Goal: Task Accomplishment & Management: Use online tool/utility

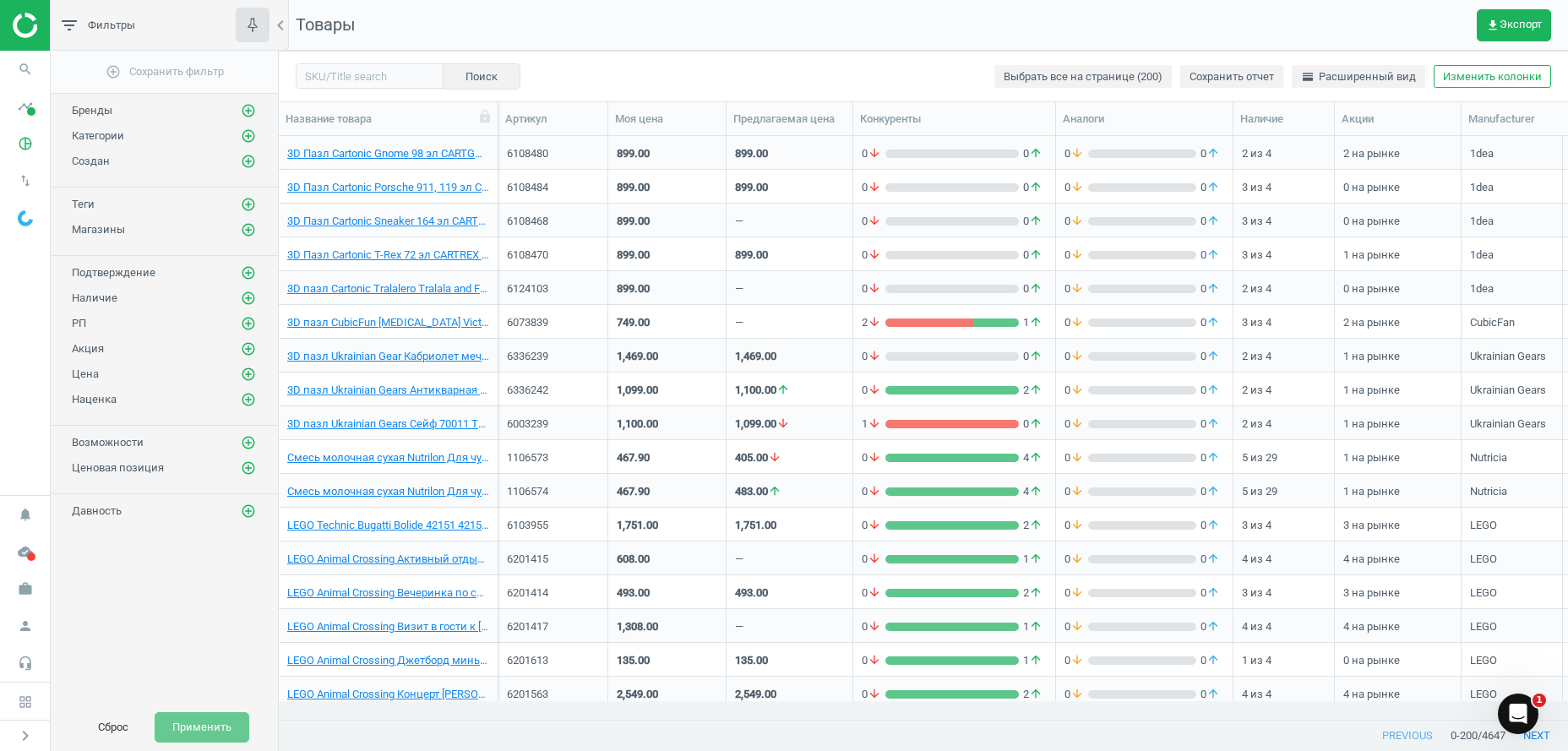
scroll to position [547, 1271]
click at [249, 133] on icon "add_circle_outline" at bounding box center [249, 136] width 15 height 15
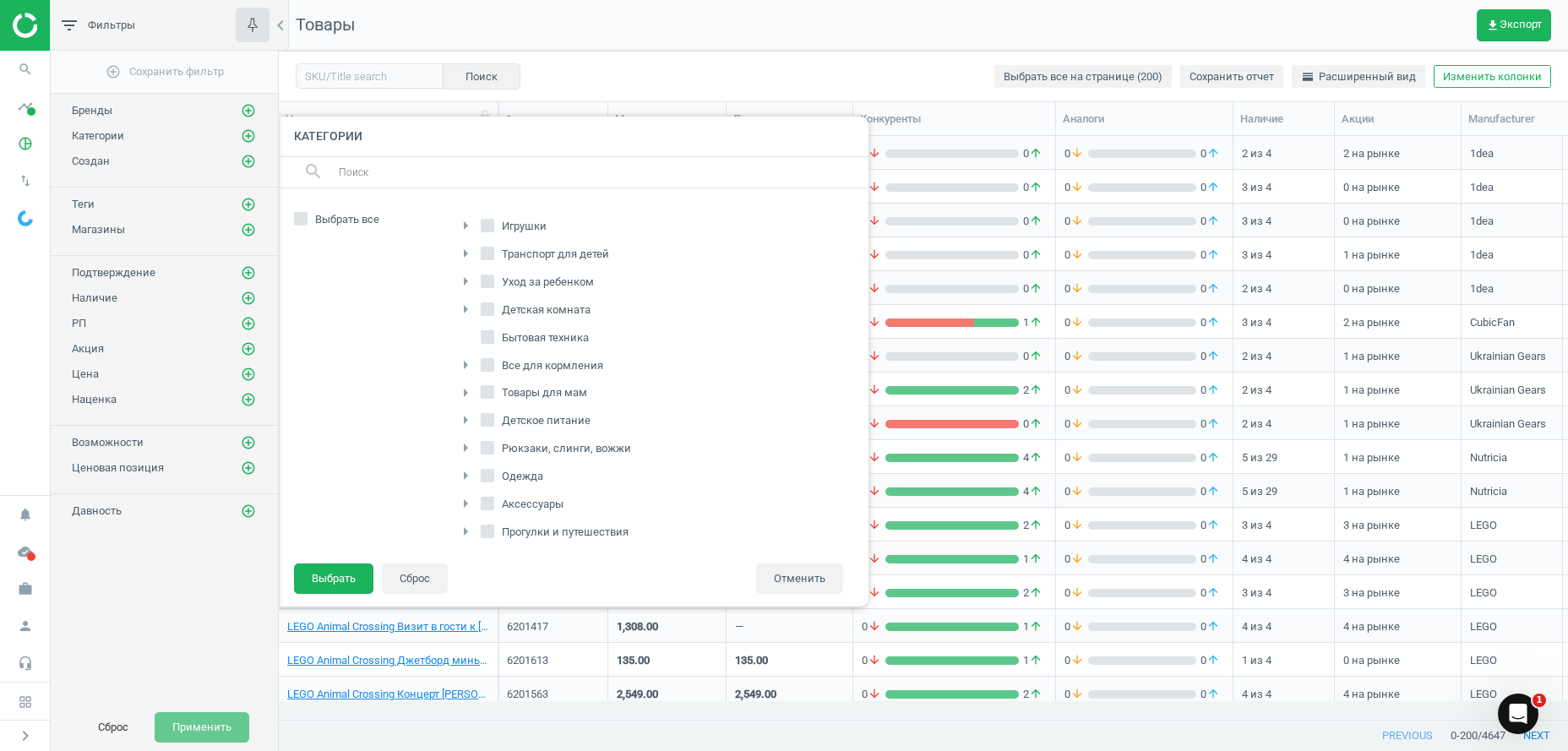
scroll to position [258, 0]
click at [499, 447] on span "Питание" at bounding box center [524, 442] width 52 height 15
click at [493, 446] on input "Питание" at bounding box center [487, 440] width 11 height 11
checkbox input "true"
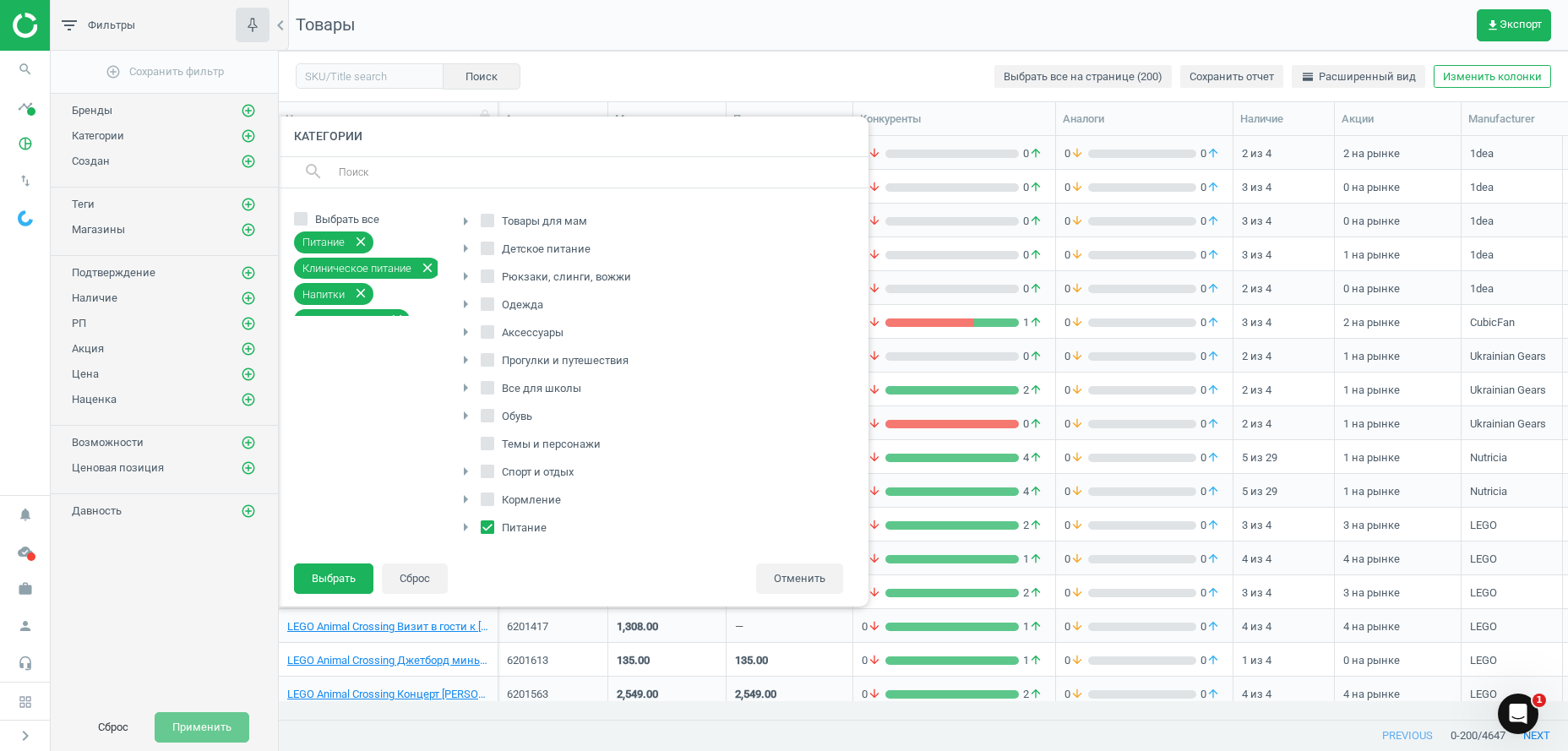
scroll to position [0, 0]
click at [486, 418] on input "Детское питание" at bounding box center [487, 420] width 11 height 11
checkbox input "true"
click at [344, 583] on button "Выбрать" at bounding box center [333, 579] width 80 height 31
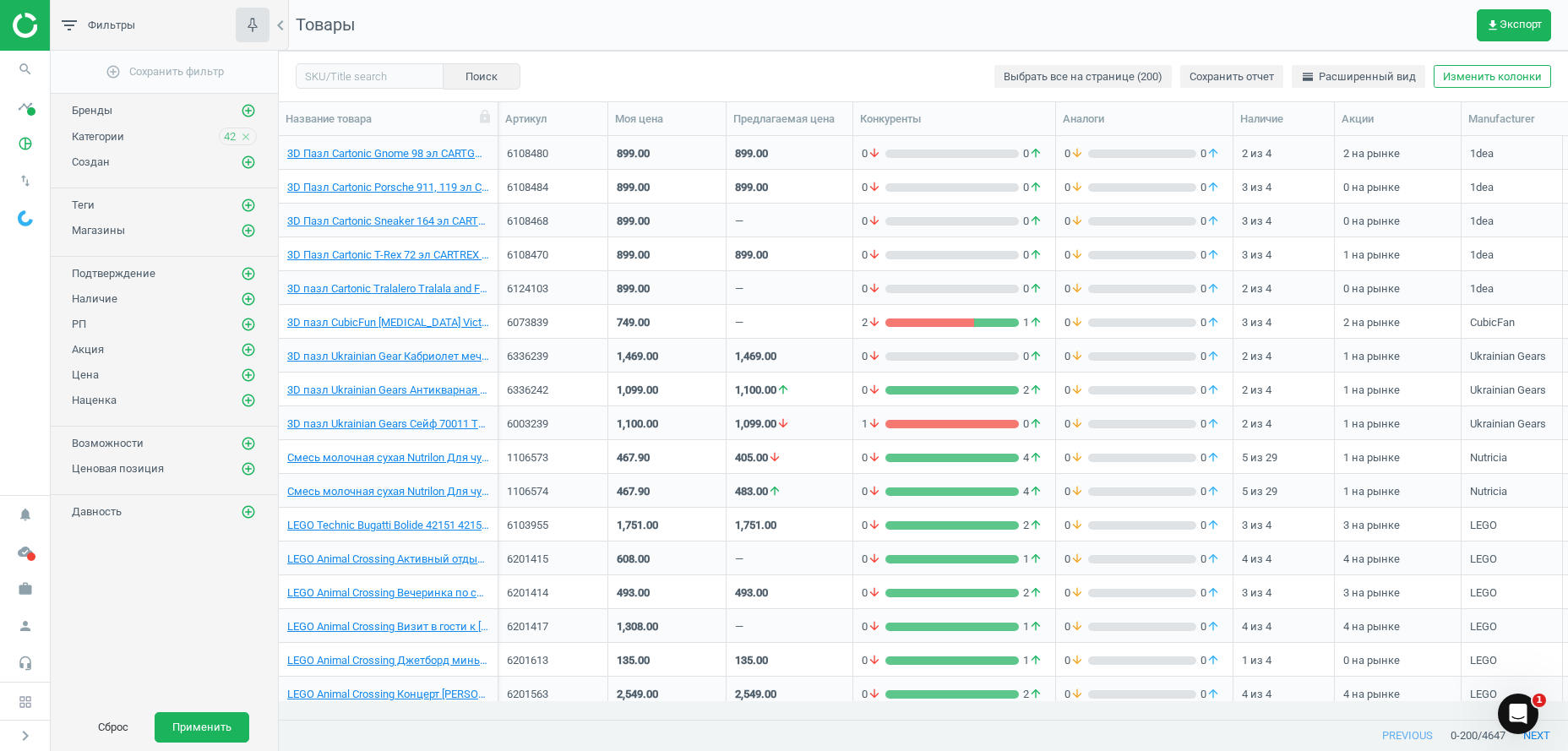
click at [194, 743] on div "Сброс Применить" at bounding box center [165, 727] width 227 height 48
click at [195, 734] on button "Применить" at bounding box center [202, 727] width 95 height 31
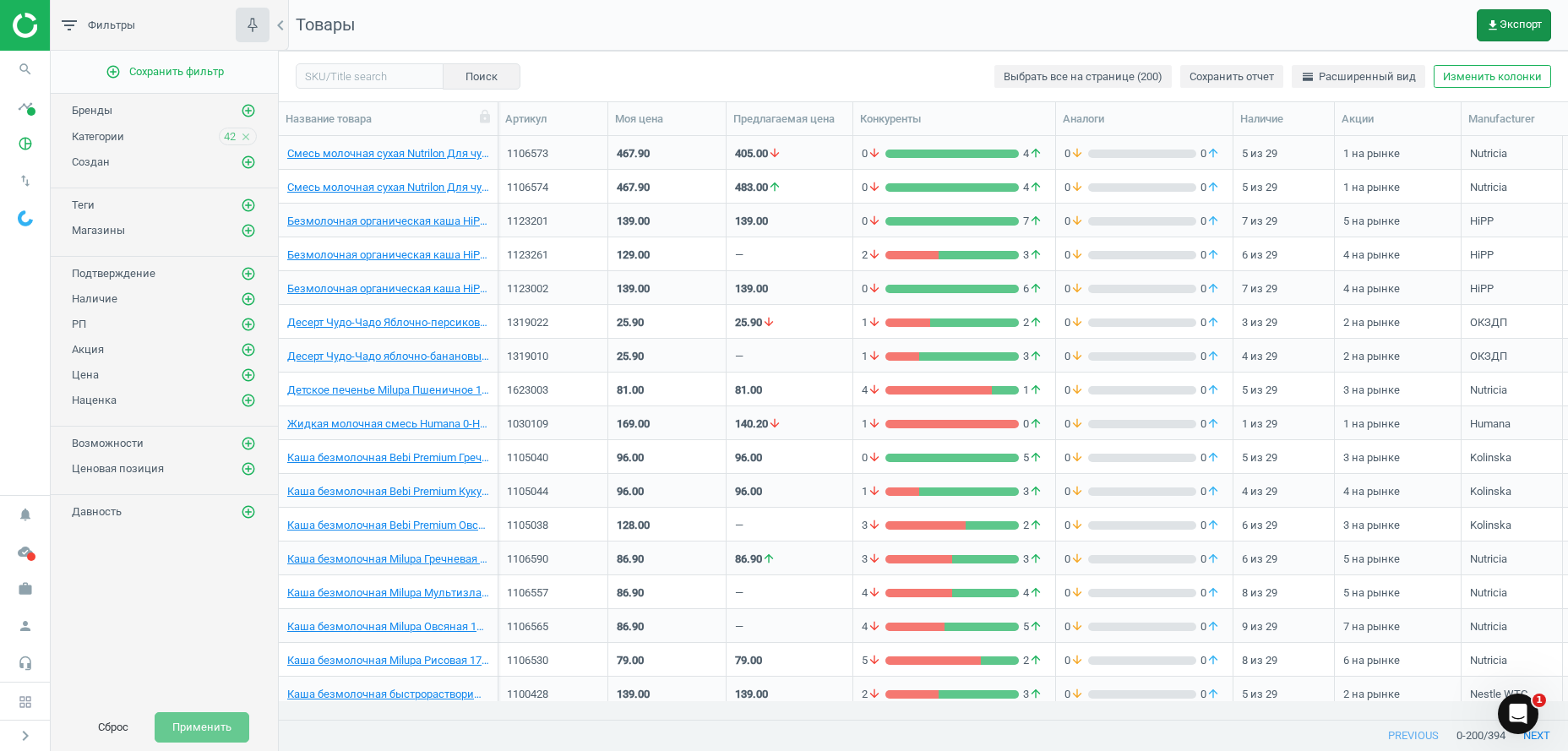
click at [1512, 25] on span "get_app Экспорт" at bounding box center [1514, 25] width 56 height 14
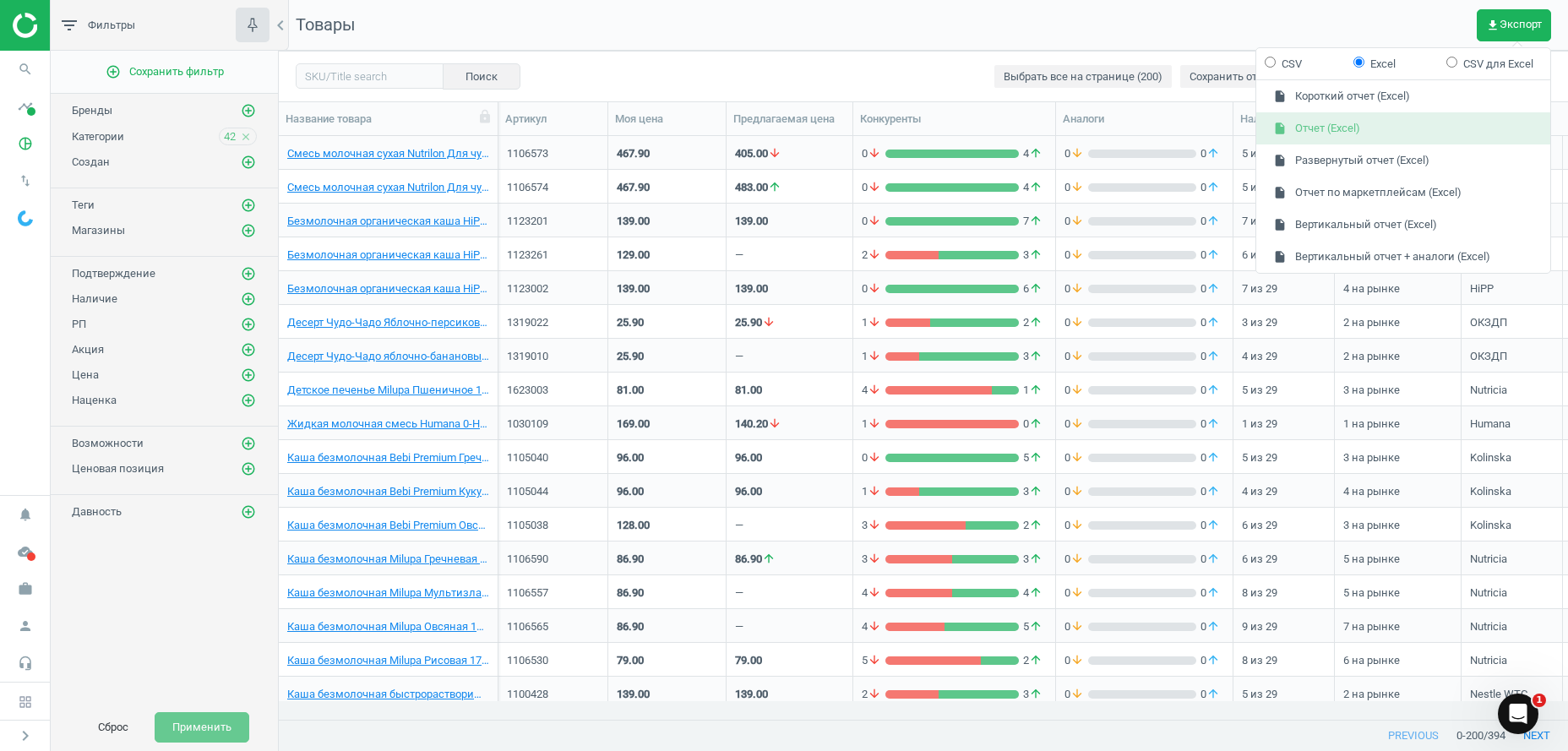
click at [1340, 125] on button "insert_drive_file Отчет (Excel)" at bounding box center [1403, 128] width 294 height 32
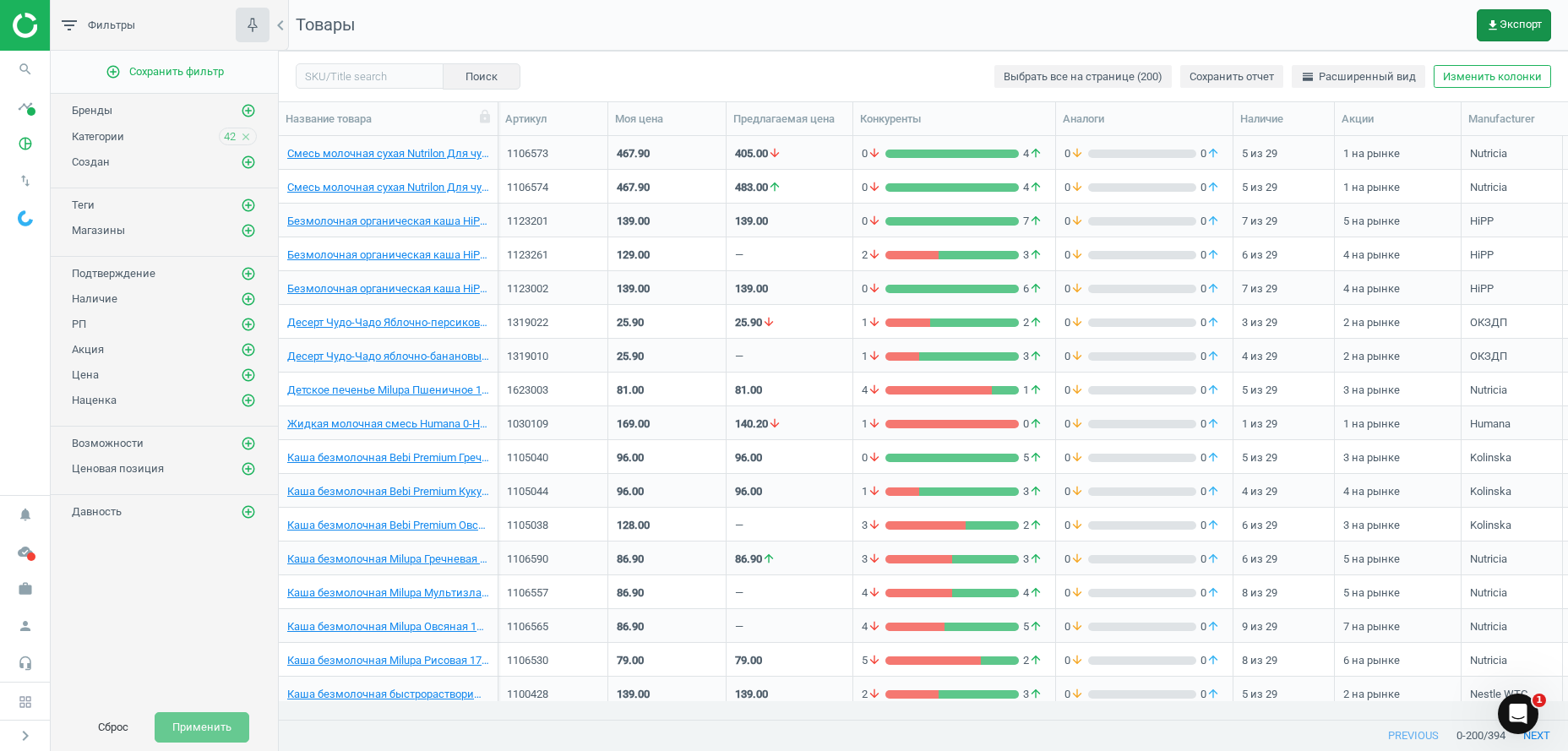
click at [1487, 19] on icon "get_app" at bounding box center [1492, 25] width 14 height 14
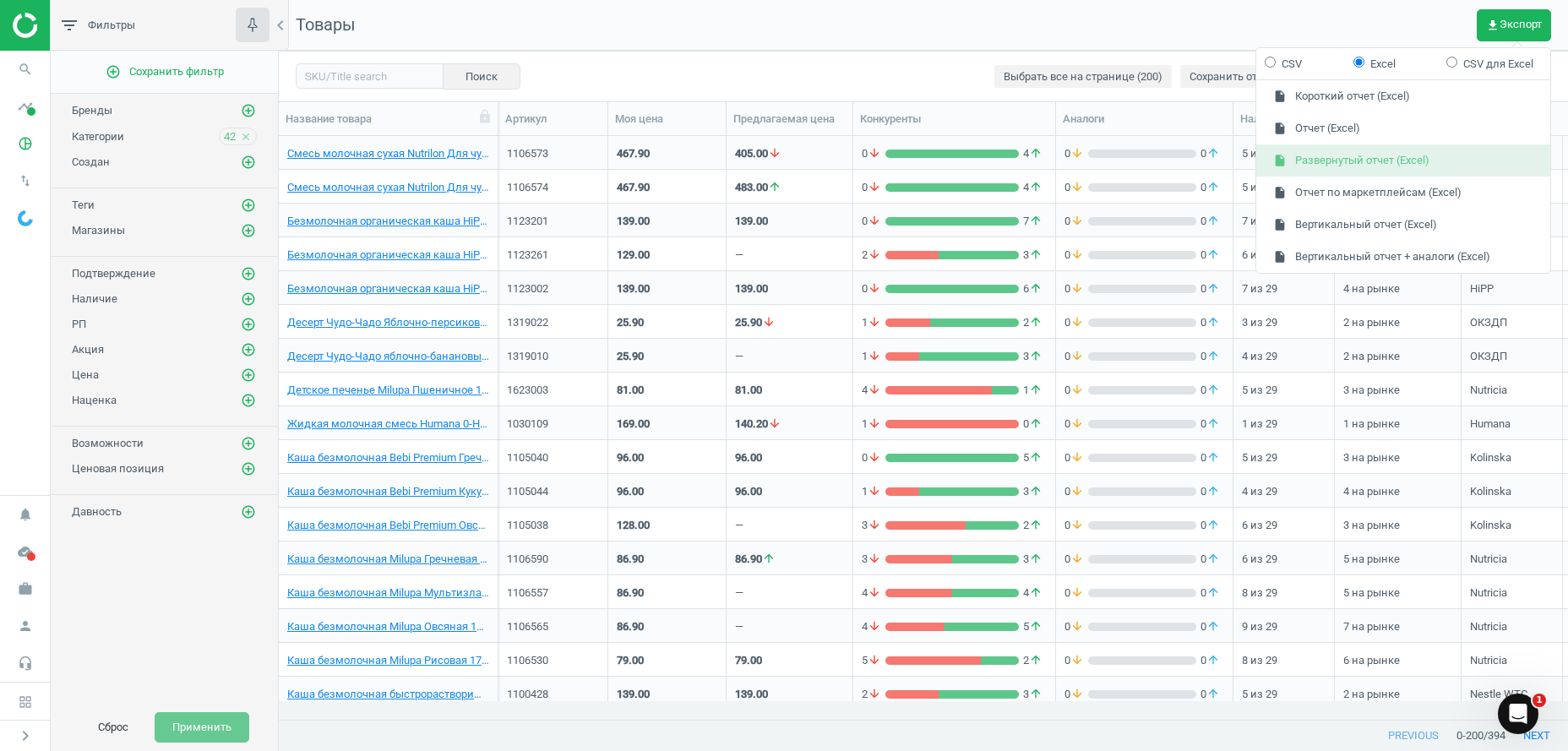
click at [1352, 160] on button "insert_drive_file Развернутый отчет (Excel)" at bounding box center [1403, 160] width 294 height 32
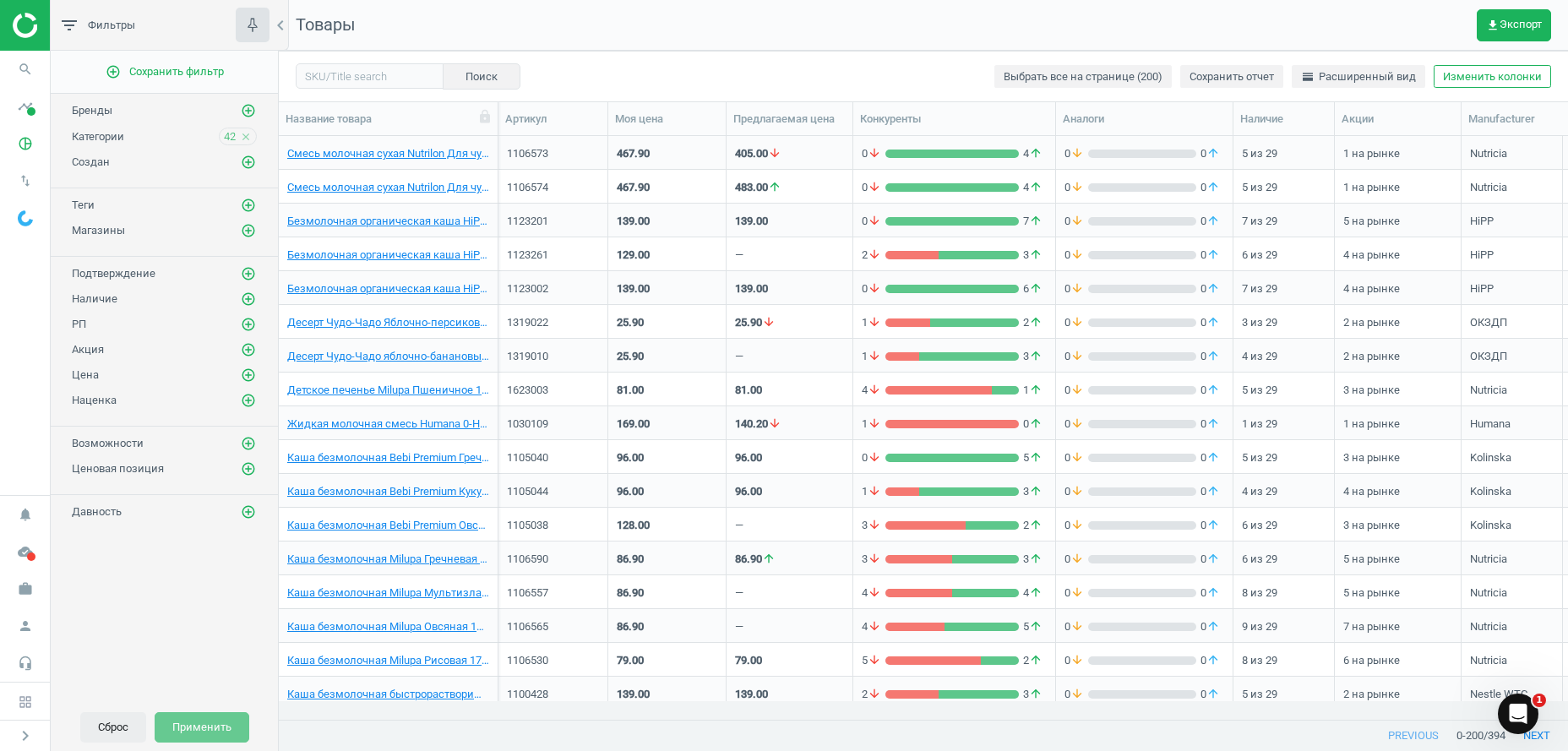
click at [131, 729] on button "Сброс" at bounding box center [114, 727] width 66 height 31
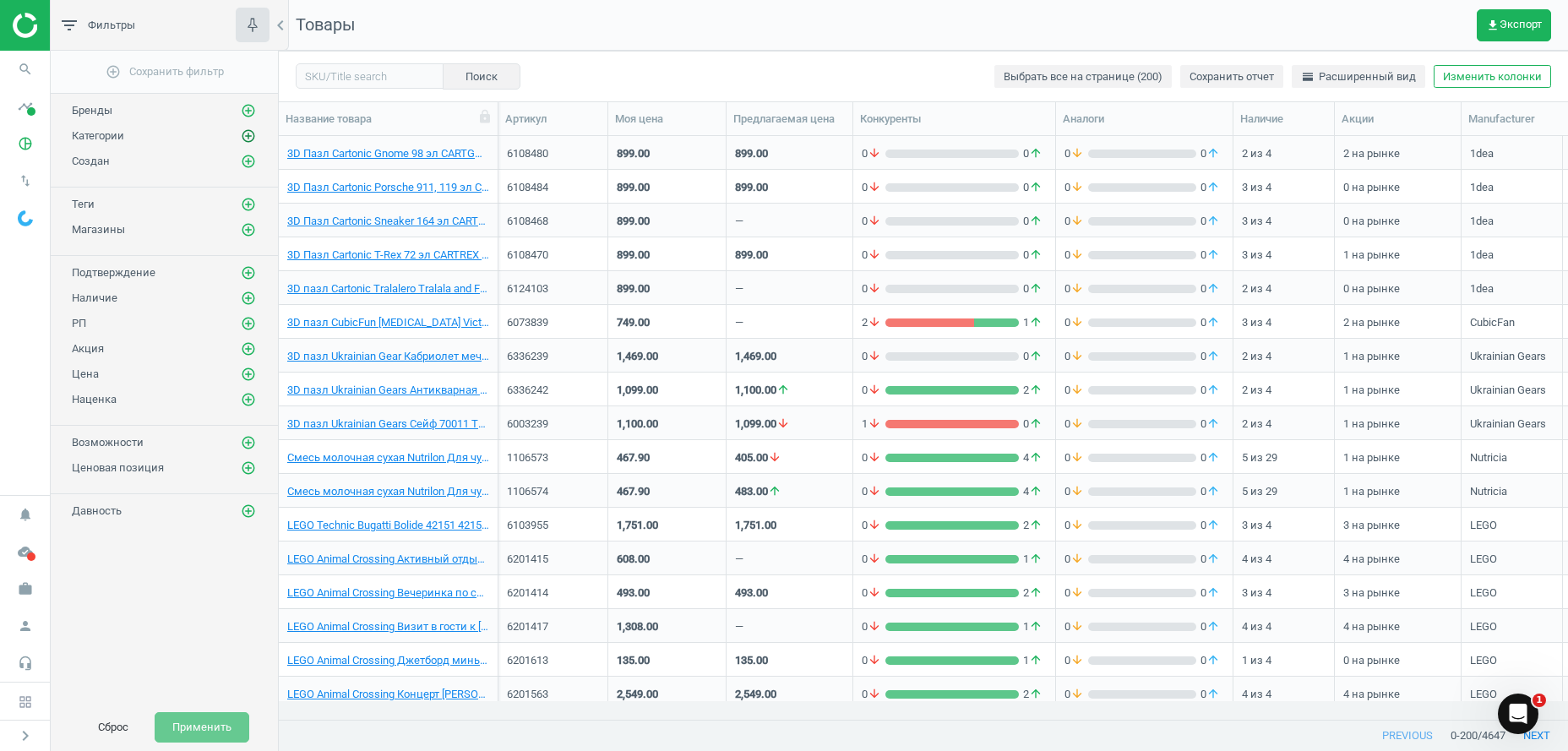
click at [241, 132] on button "add_circle_outline" at bounding box center [249, 136] width 17 height 17
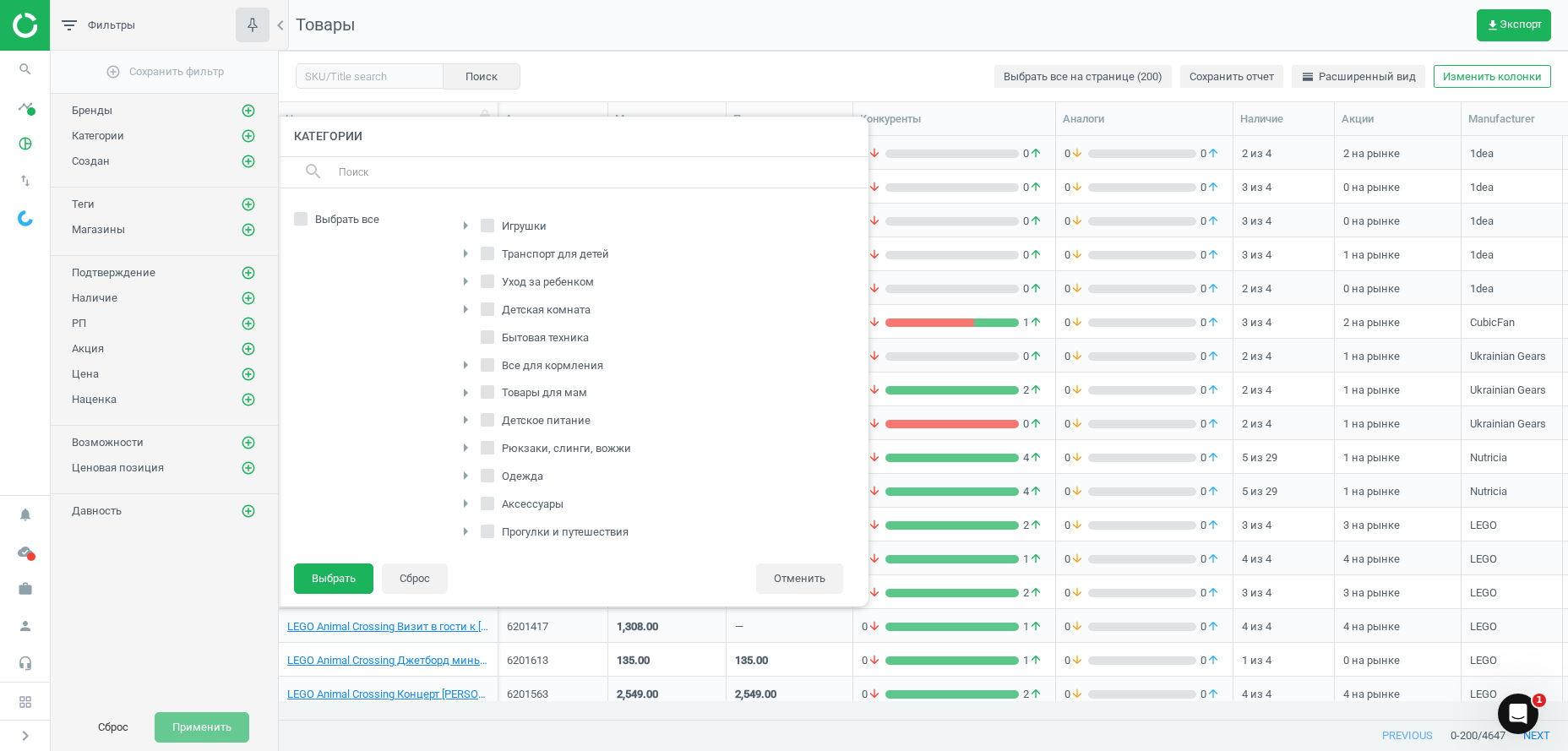
click at [303, 216] on input "Выбрать все" at bounding box center [300, 218] width 11 height 11
checkbox input "true"
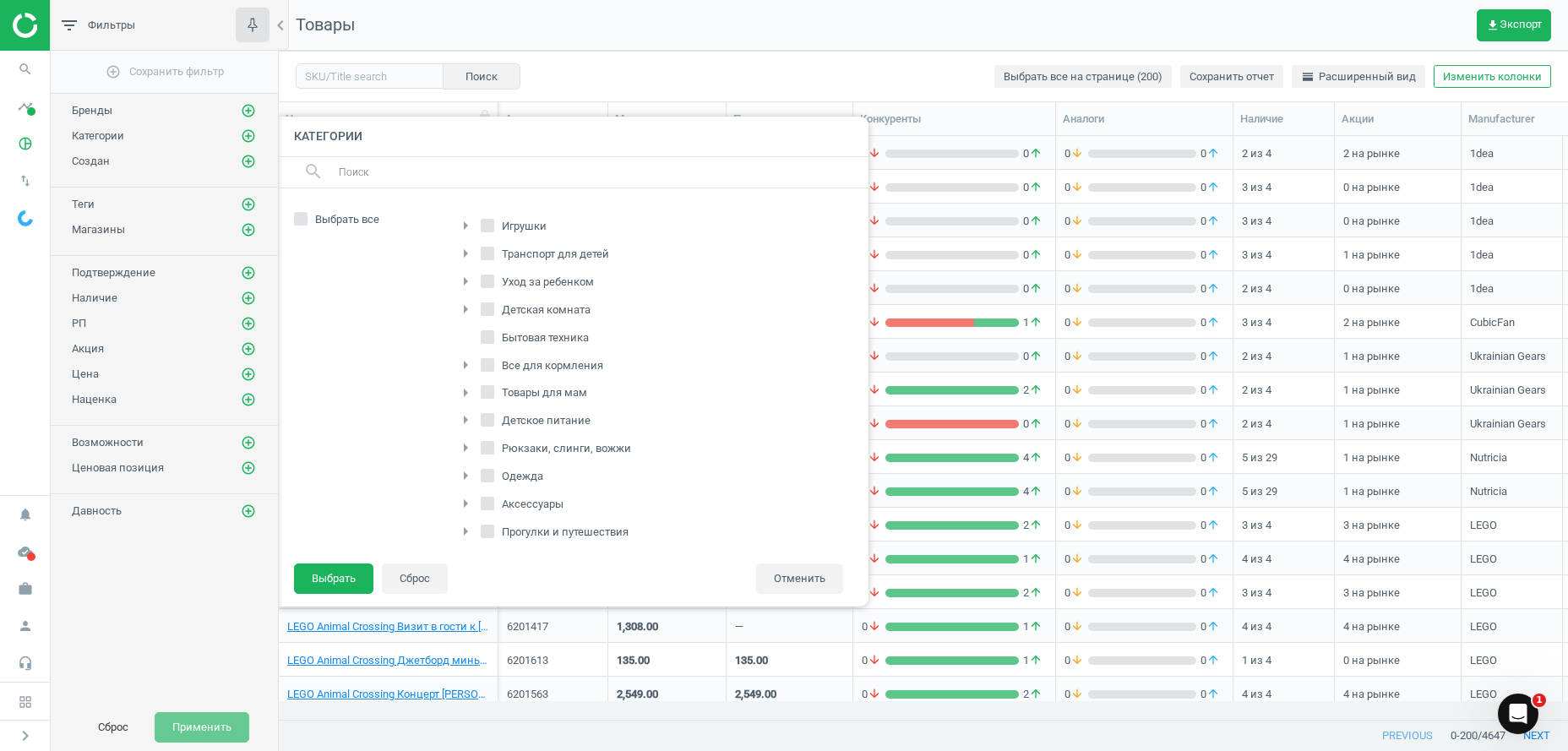
checkbox input "true"
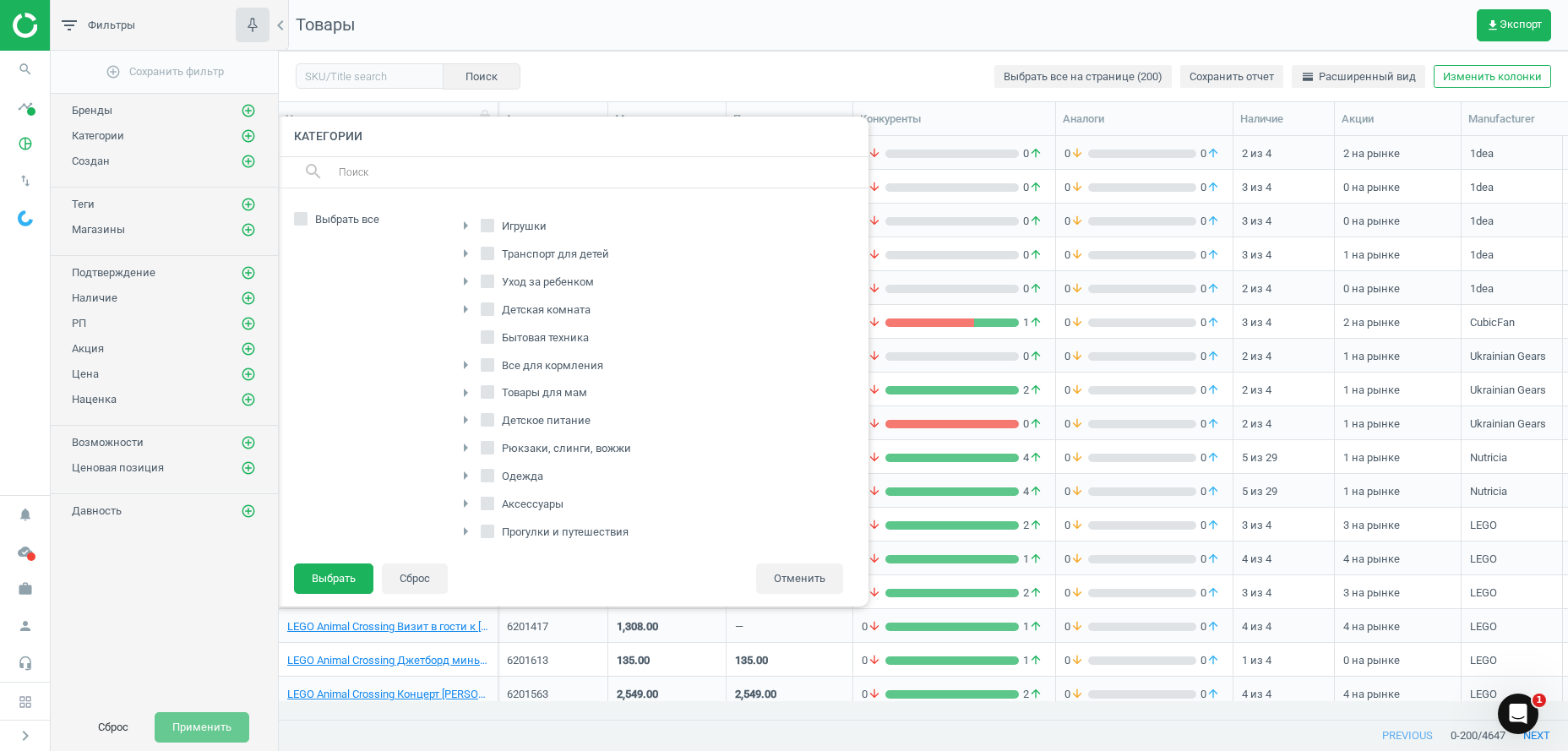
checkbox input "true"
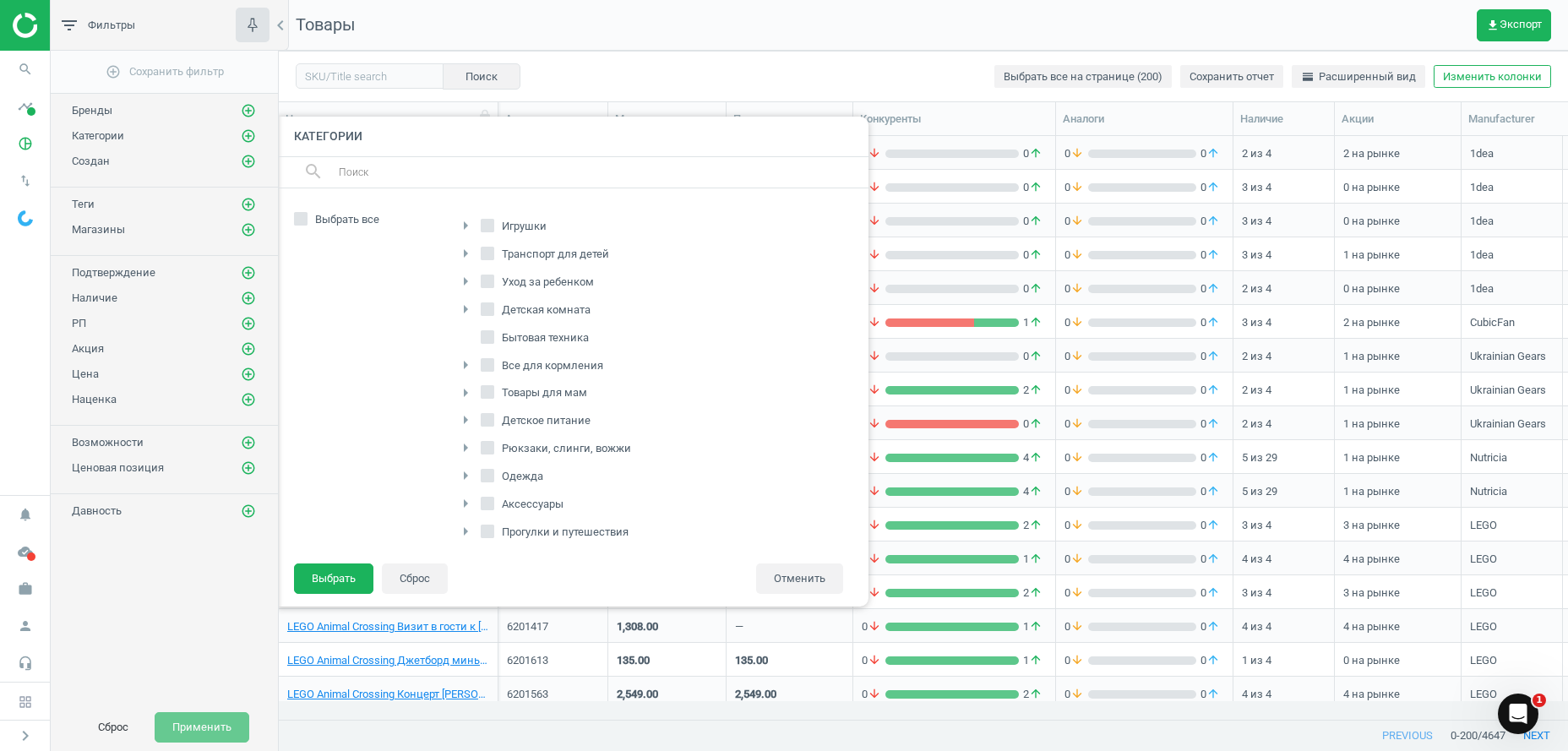
checkbox input "true"
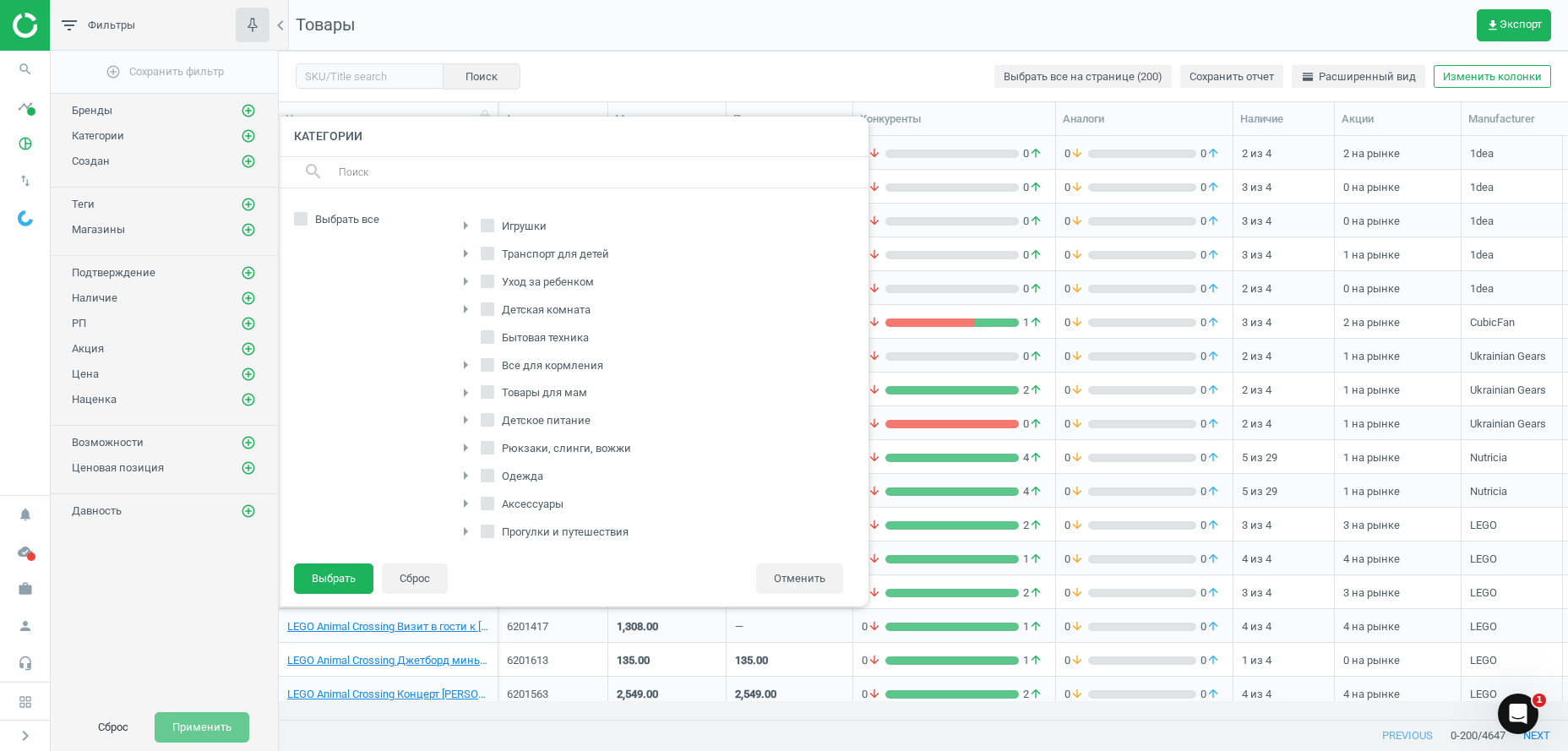
checkbox input "true"
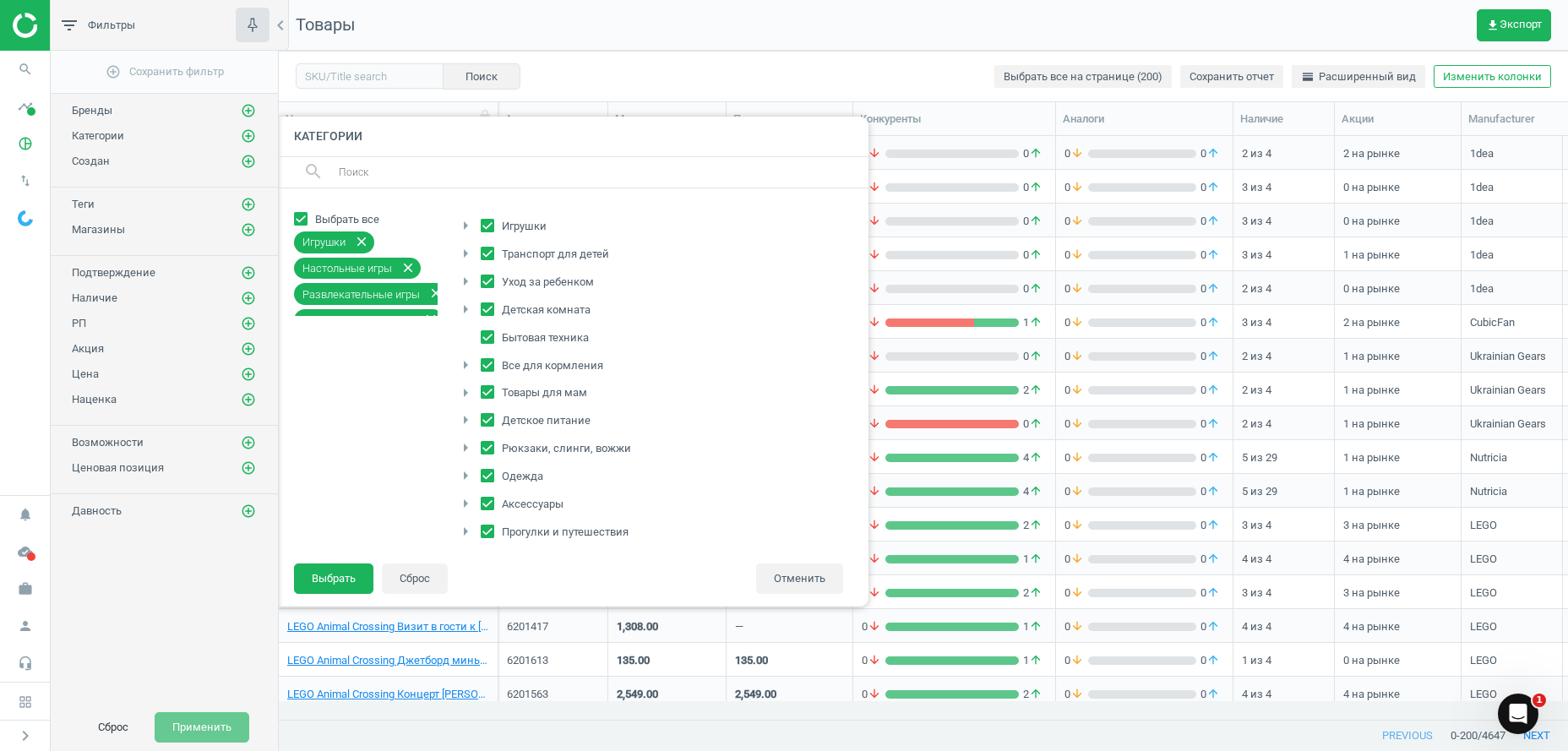
click at [490, 251] on input "Транспорт для детей" at bounding box center [487, 253] width 11 height 11
checkbox input "false"
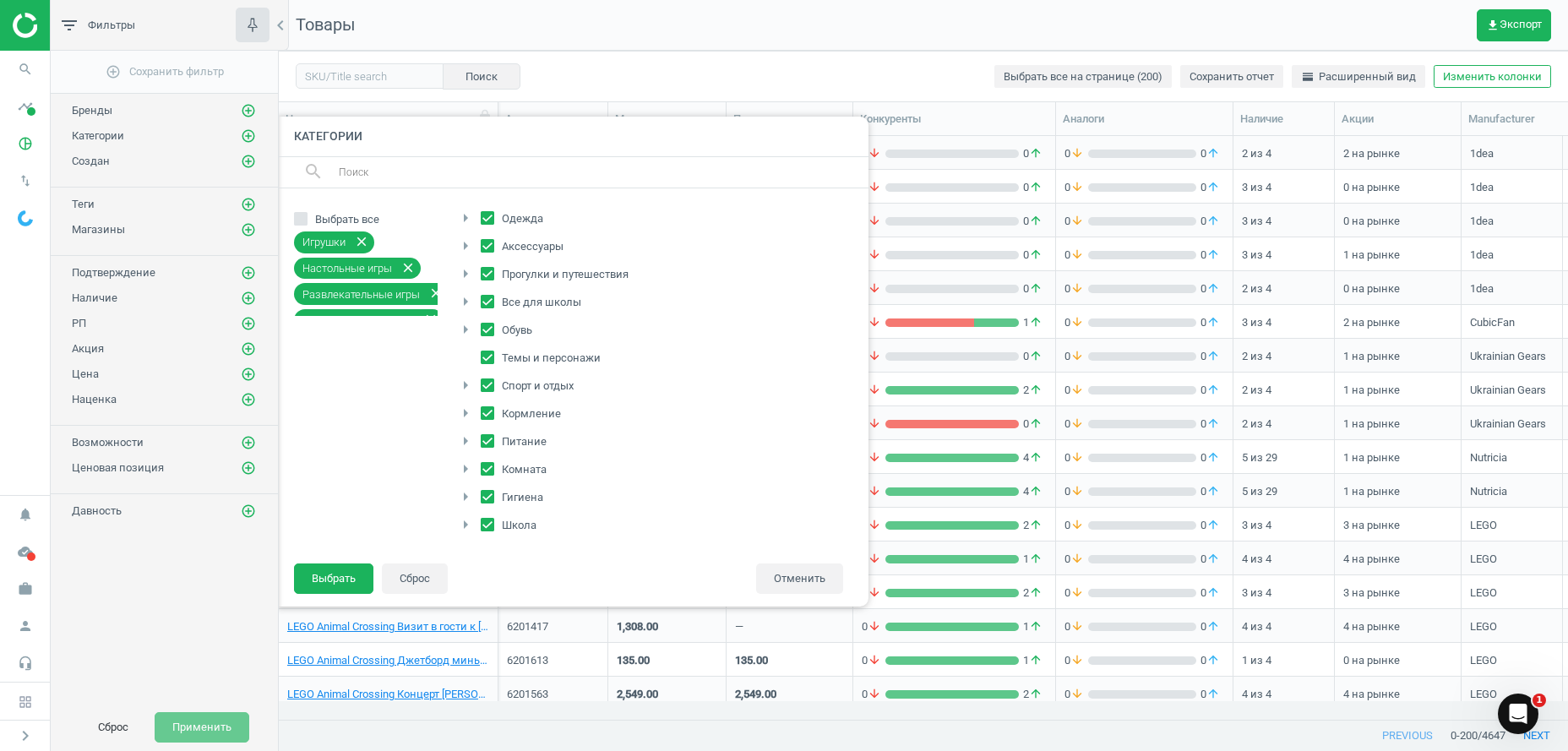
click at [486, 330] on input "Обувь" at bounding box center [487, 329] width 11 height 11
checkbox input "false"
click at [487, 216] on input "Одежда" at bounding box center [487, 218] width 11 height 11
checkbox input "false"
click at [482, 441] on input "Питание" at bounding box center [487, 440] width 11 height 11
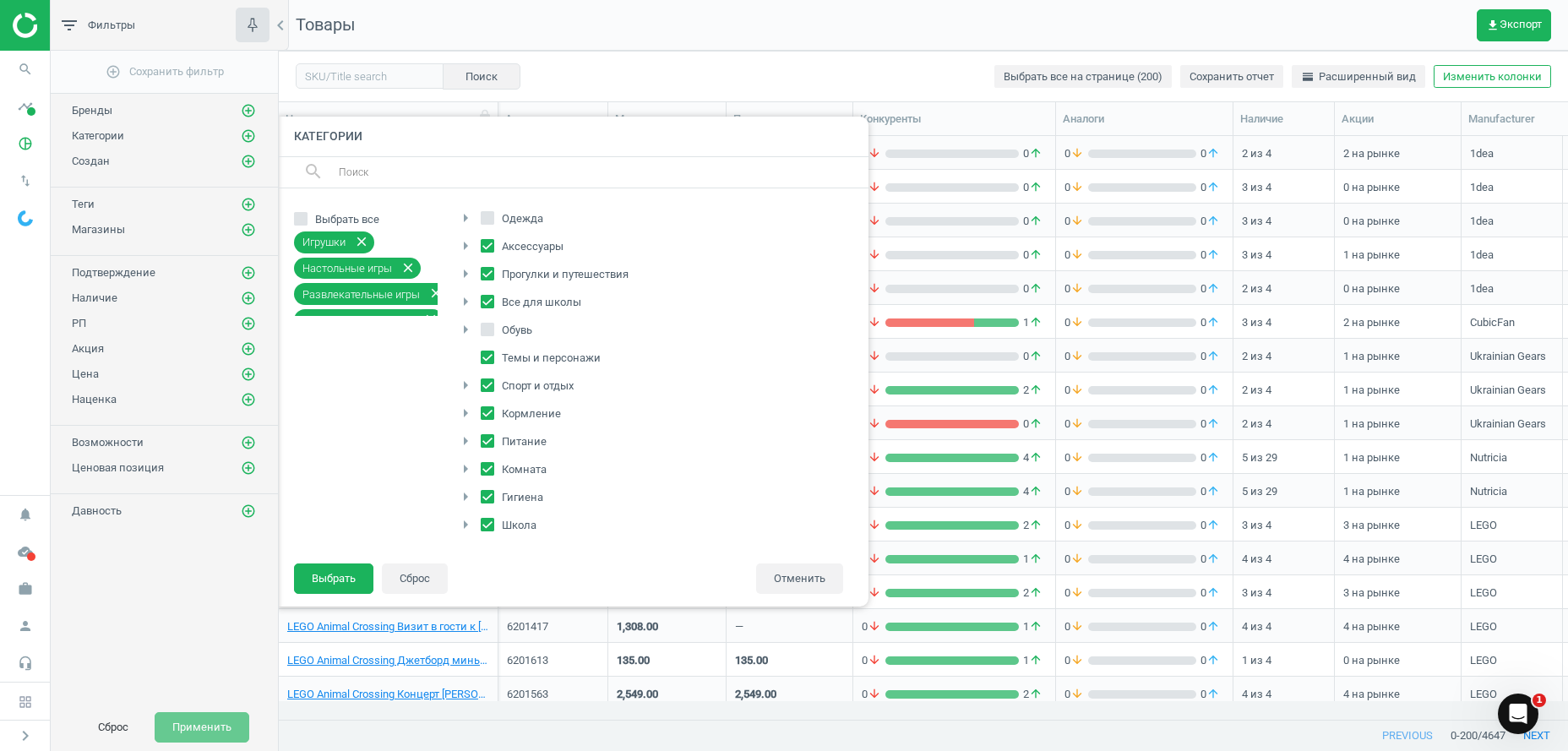
checkbox input "false"
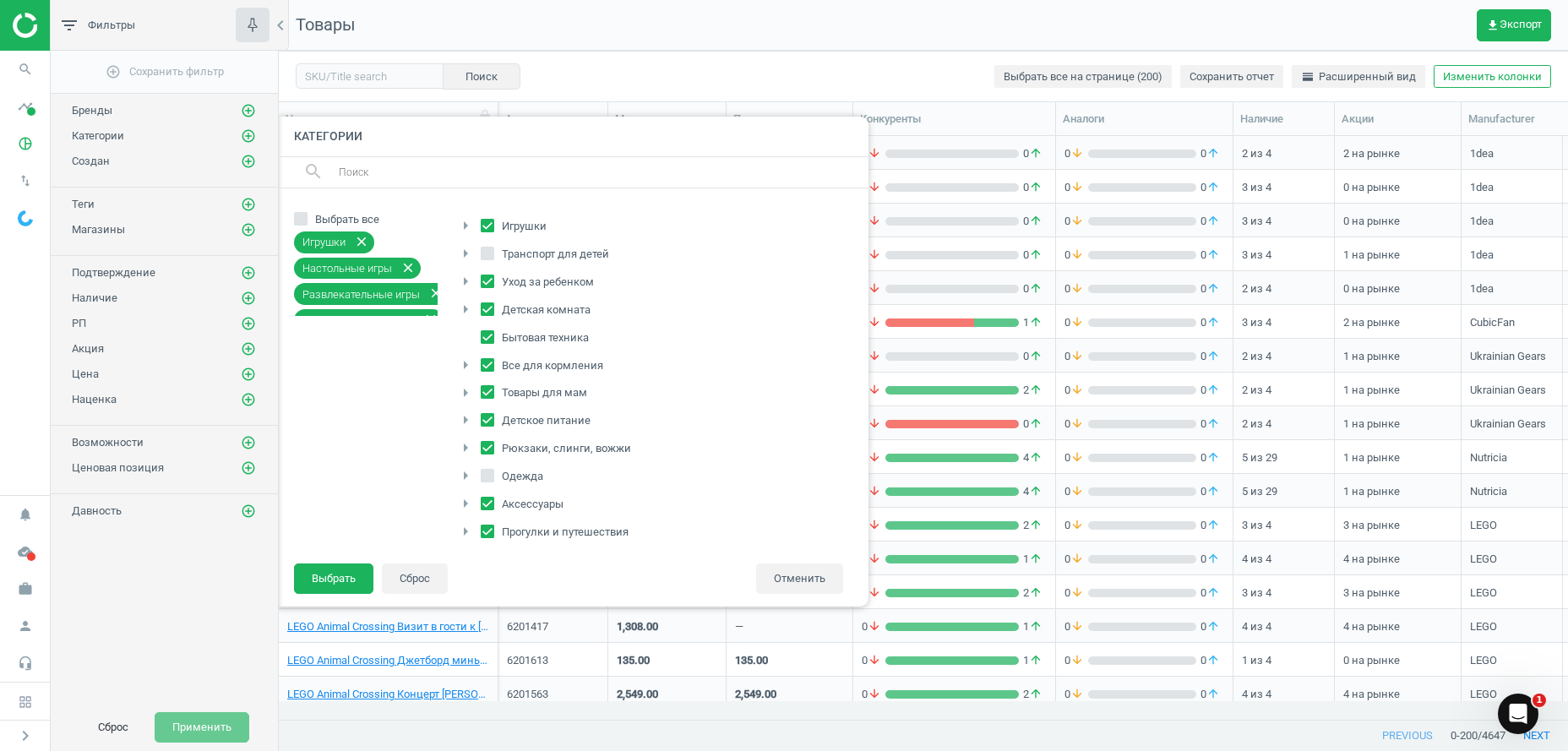
click at [493, 417] on icon at bounding box center [487, 420] width 14 height 14
click at [493, 417] on input "Детское питание" at bounding box center [487, 420] width 11 height 11
checkbox input "false"
click at [325, 574] on button "Выбрать" at bounding box center [333, 579] width 80 height 31
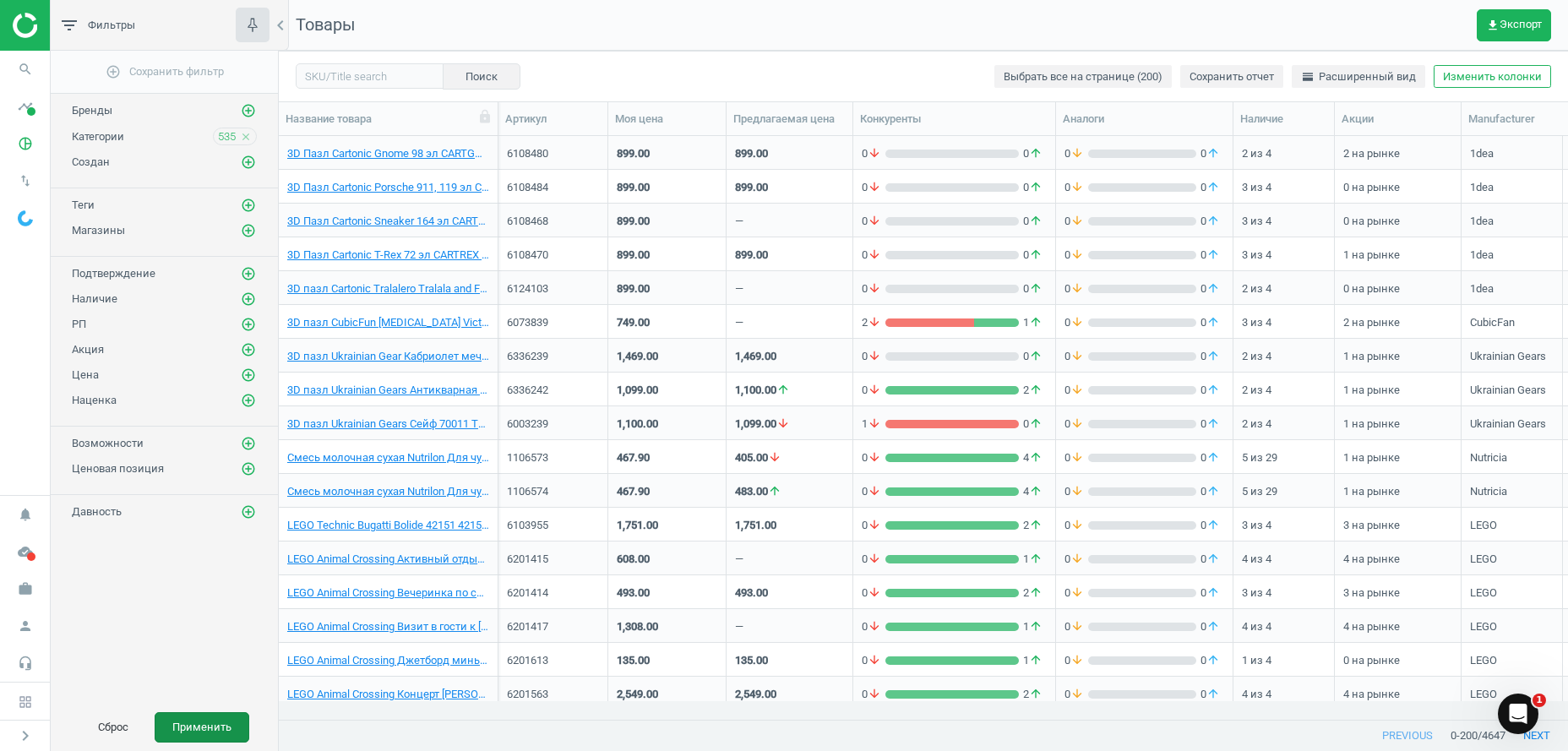
click at [221, 732] on button "Применить" at bounding box center [202, 727] width 95 height 31
click at [1532, 20] on span "get_app Экспорт" at bounding box center [1514, 25] width 56 height 14
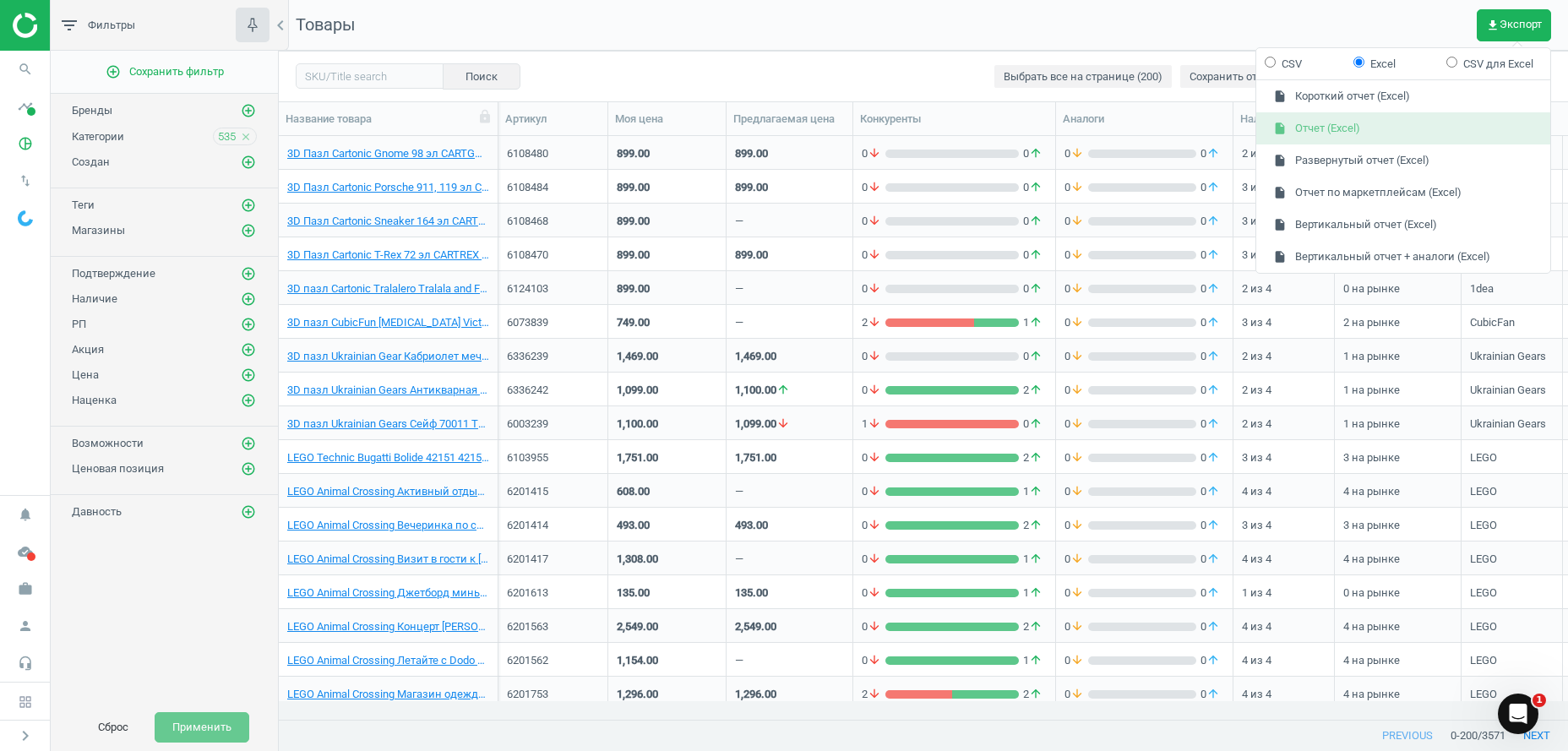
click at [1364, 126] on button "insert_drive_file Отчет (Excel)" at bounding box center [1403, 128] width 294 height 32
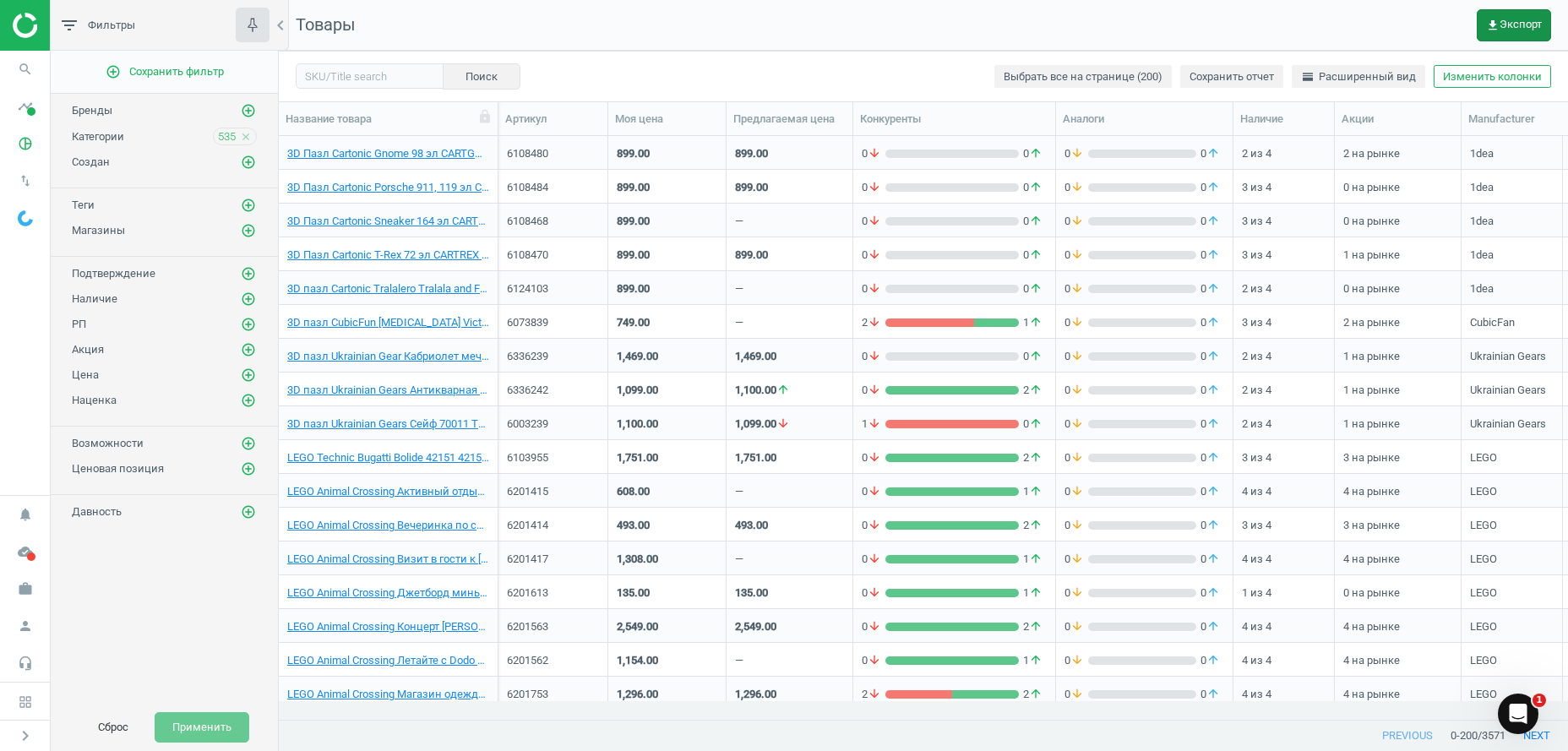
click at [1505, 24] on span "get_app Экспорт" at bounding box center [1514, 25] width 56 height 14
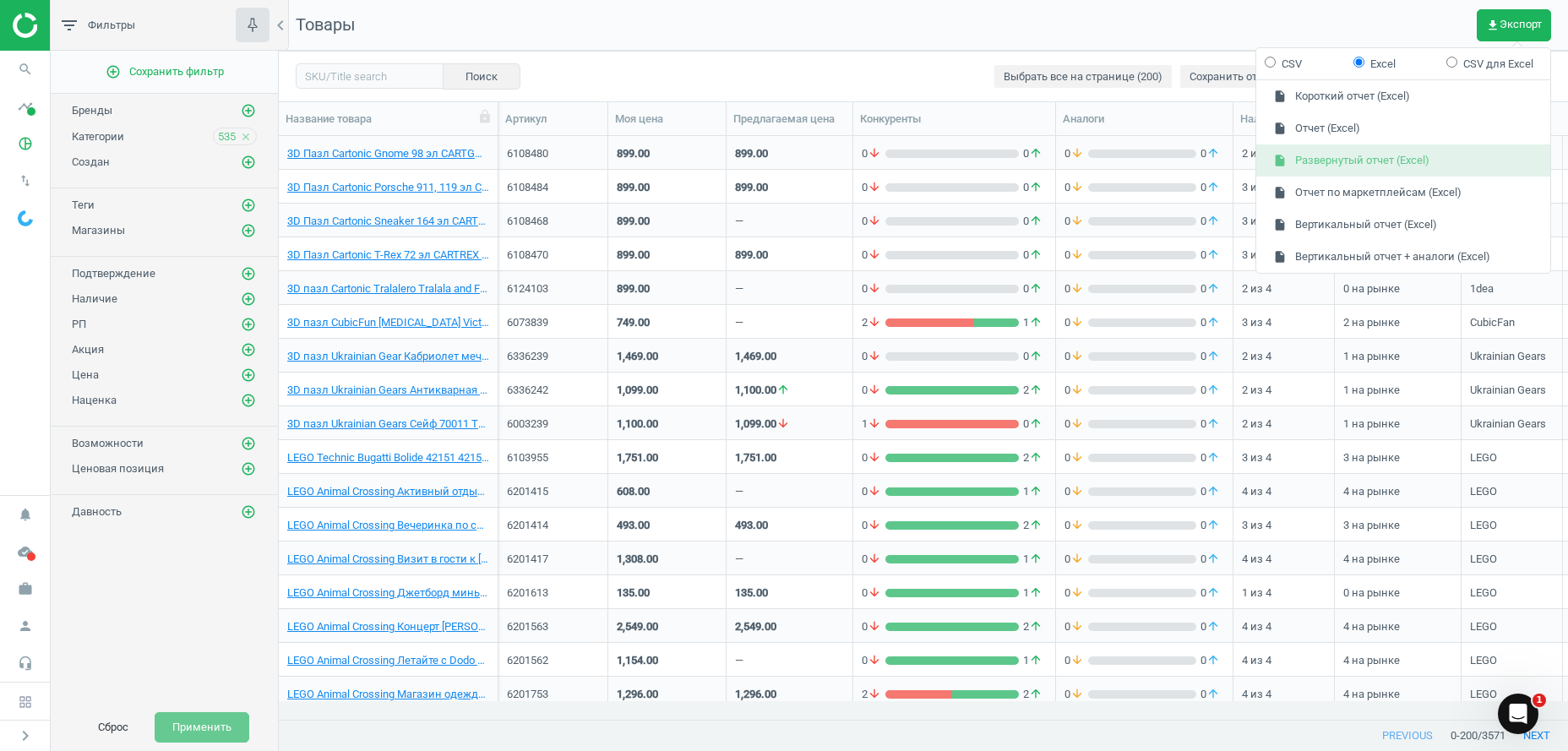
click at [1341, 154] on button "insert_drive_file Развернутый отчет (Excel)" at bounding box center [1403, 160] width 294 height 32
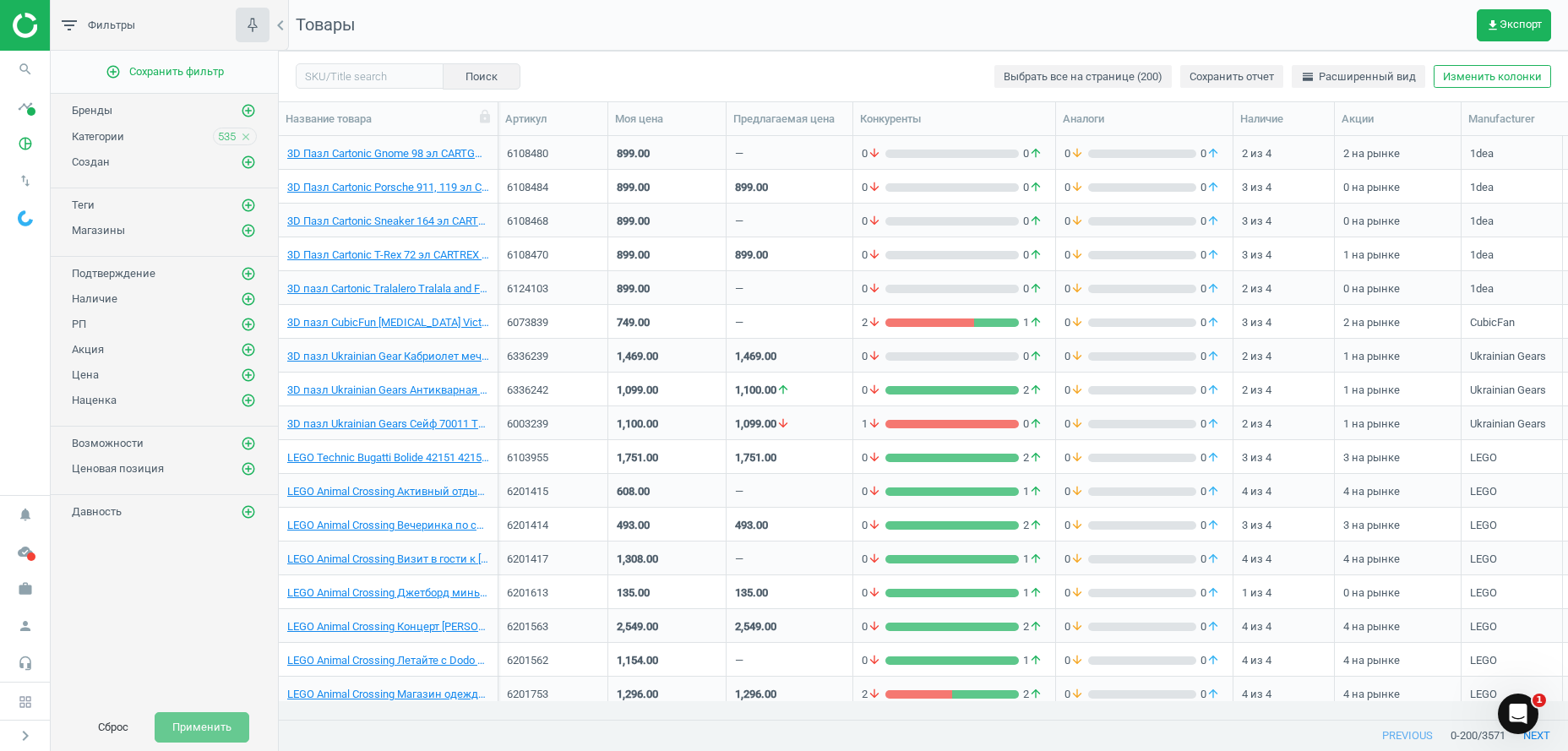
click at [170, 636] on div "add_circle_outline Сохранить фильтр Бренды add_circle_outline Категории 535 clo…" at bounding box center [165, 378] width 227 height 653
click at [228, 140] on span "535" at bounding box center [227, 137] width 18 height 15
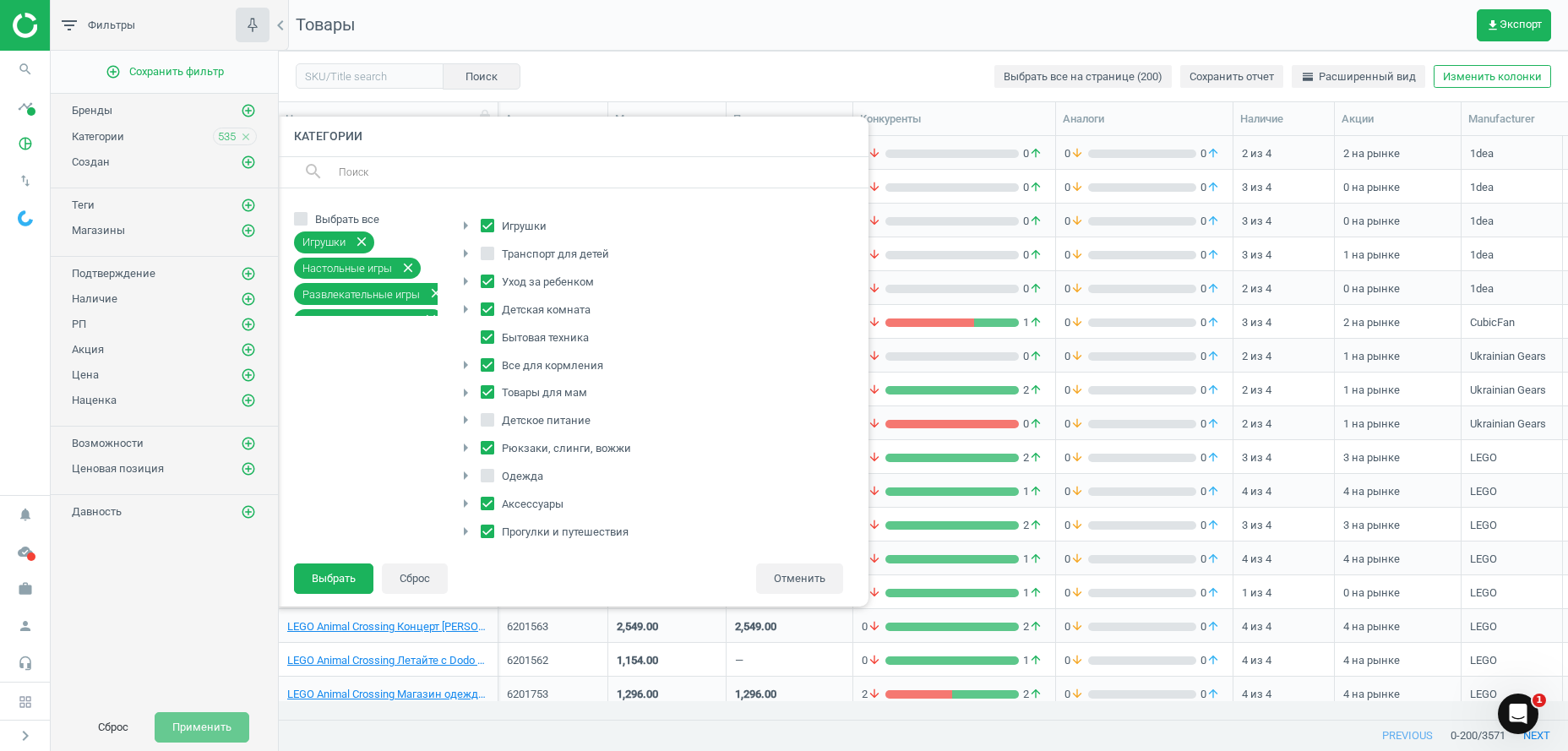
click at [484, 225] on input "Игрушки" at bounding box center [487, 225] width 11 height 11
checkbox input "false"
click at [297, 215] on input "Выбрать все" at bounding box center [300, 218] width 11 height 11
checkbox input "true"
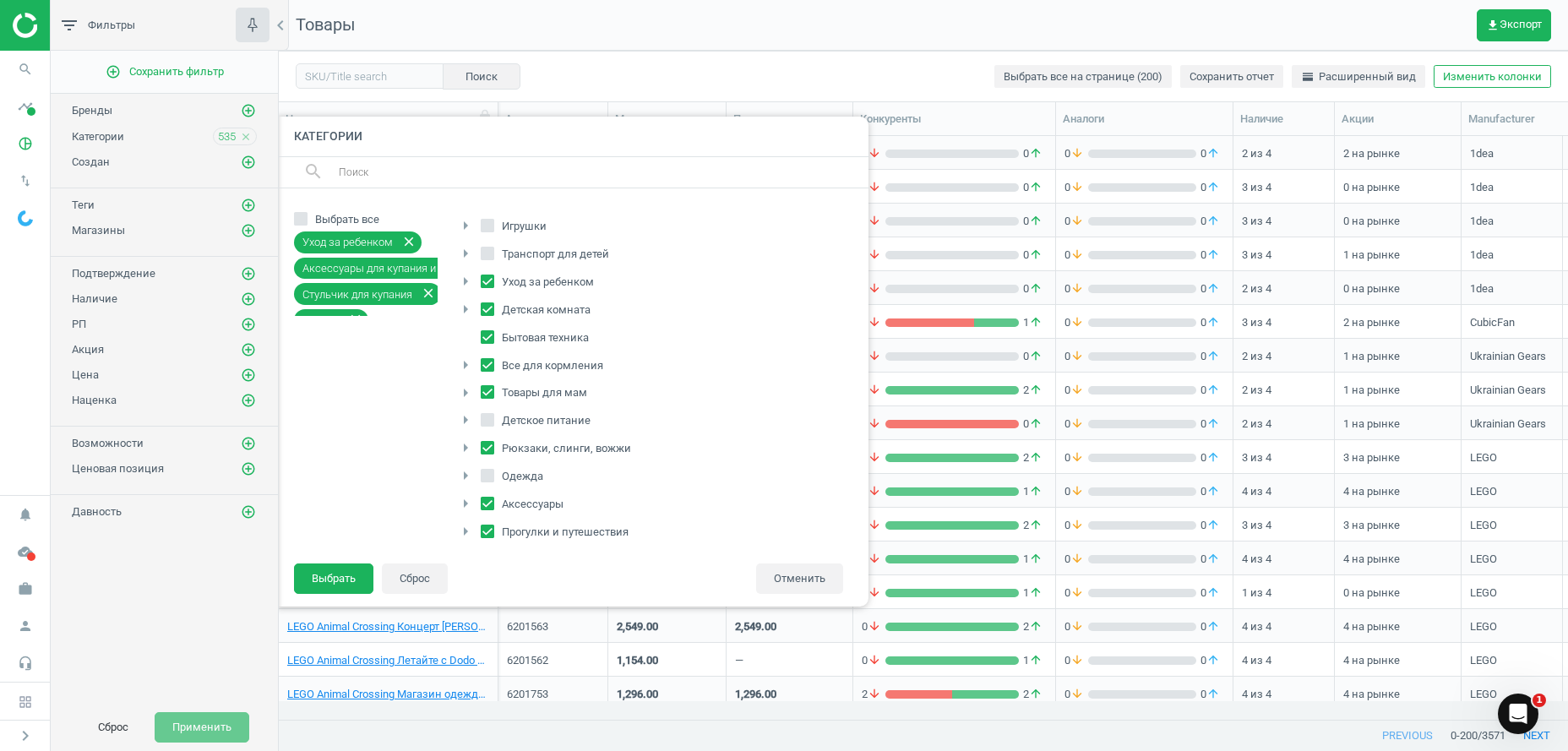
checkbox input "true"
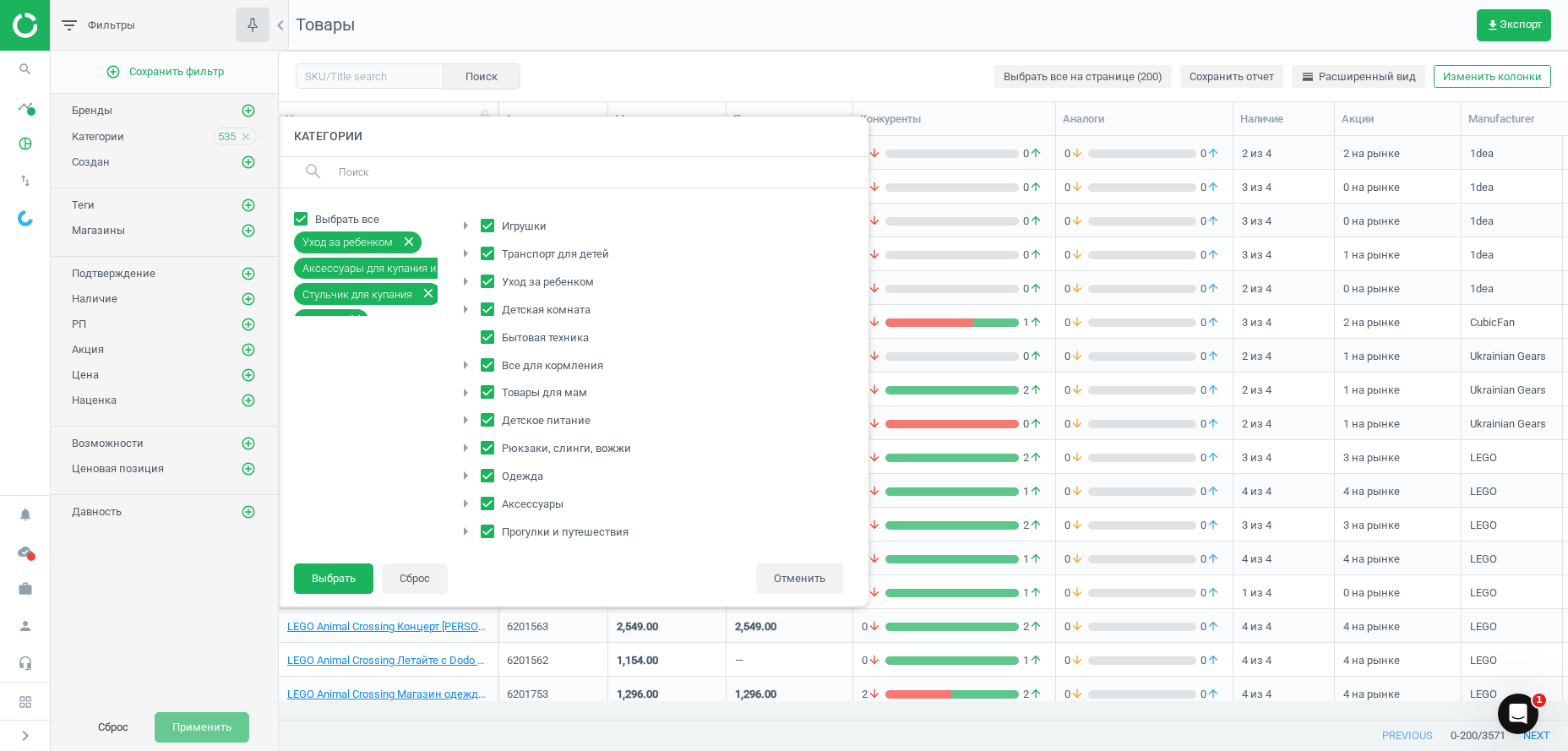
click at [299, 216] on input "Выбрать все" at bounding box center [300, 218] width 11 height 11
checkbox input "false"
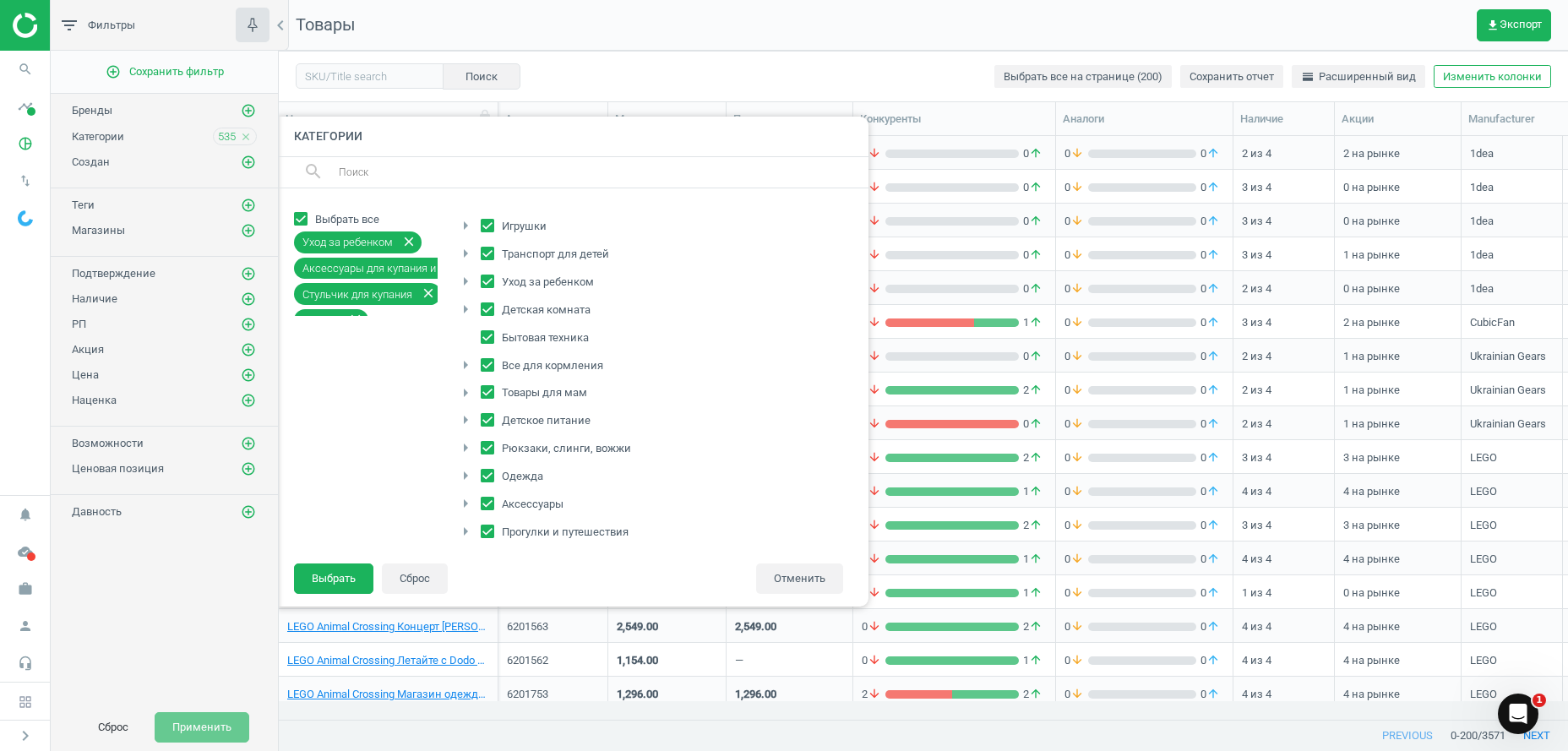
checkbox input "false"
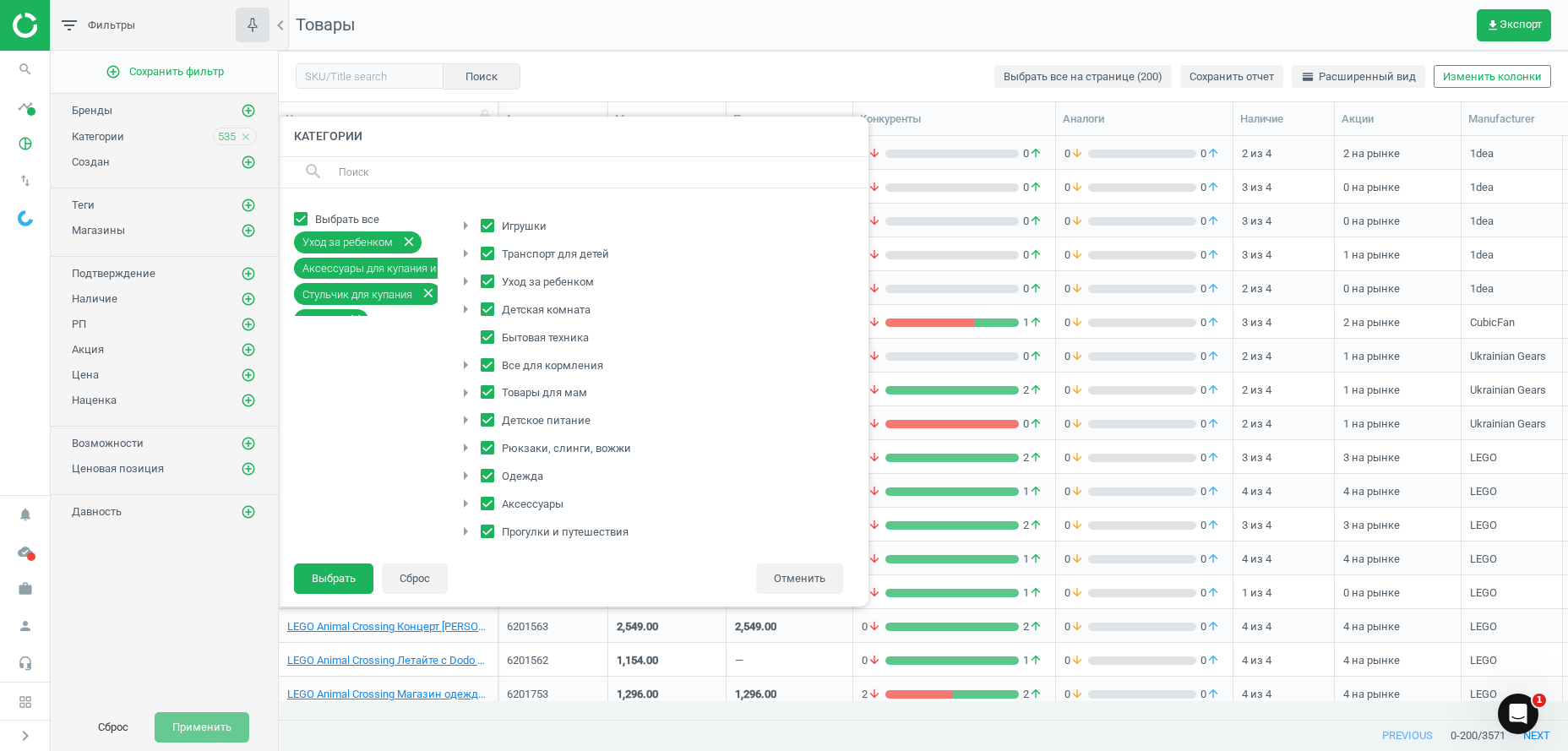
checkbox input "false"
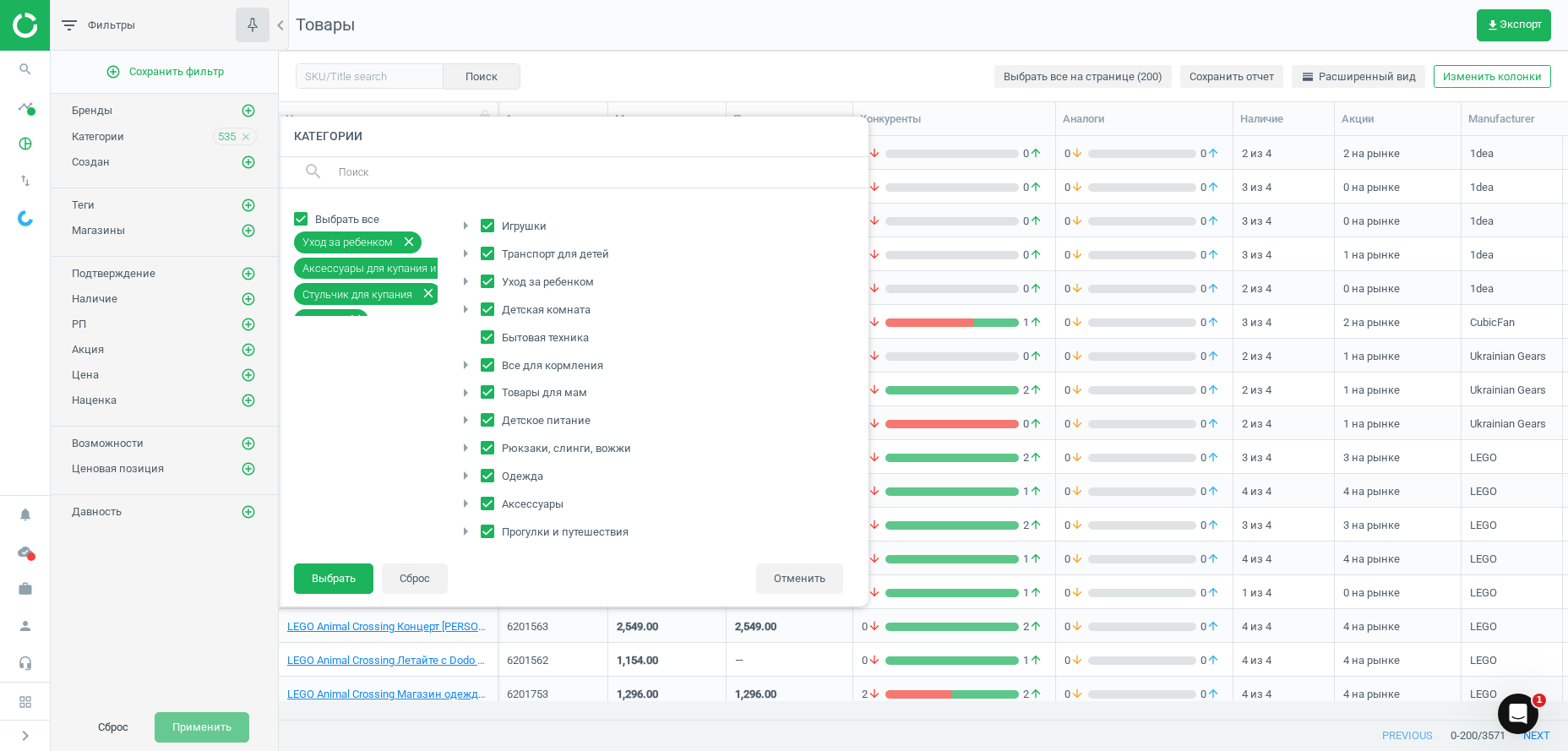
checkbox input "false"
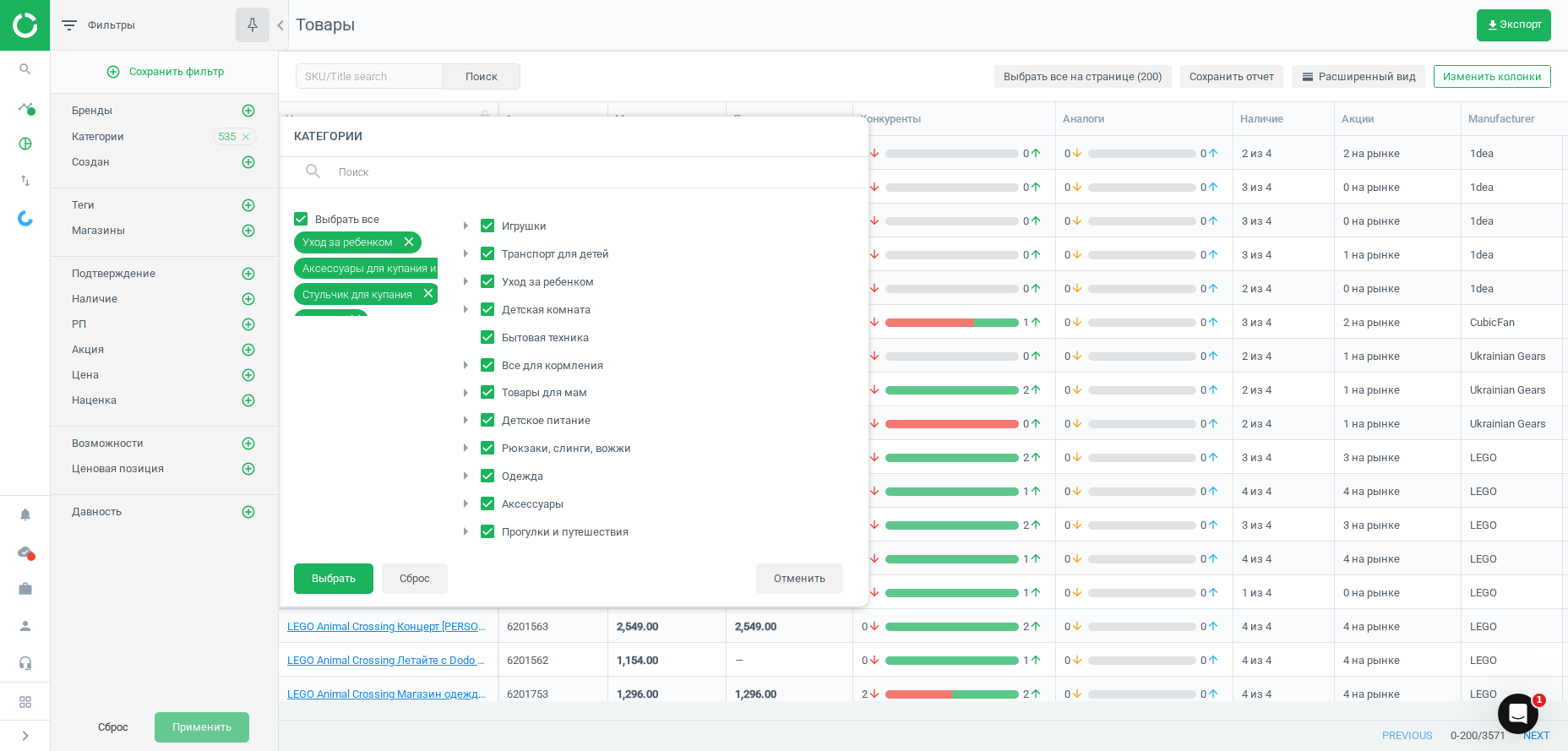
checkbox input "false"
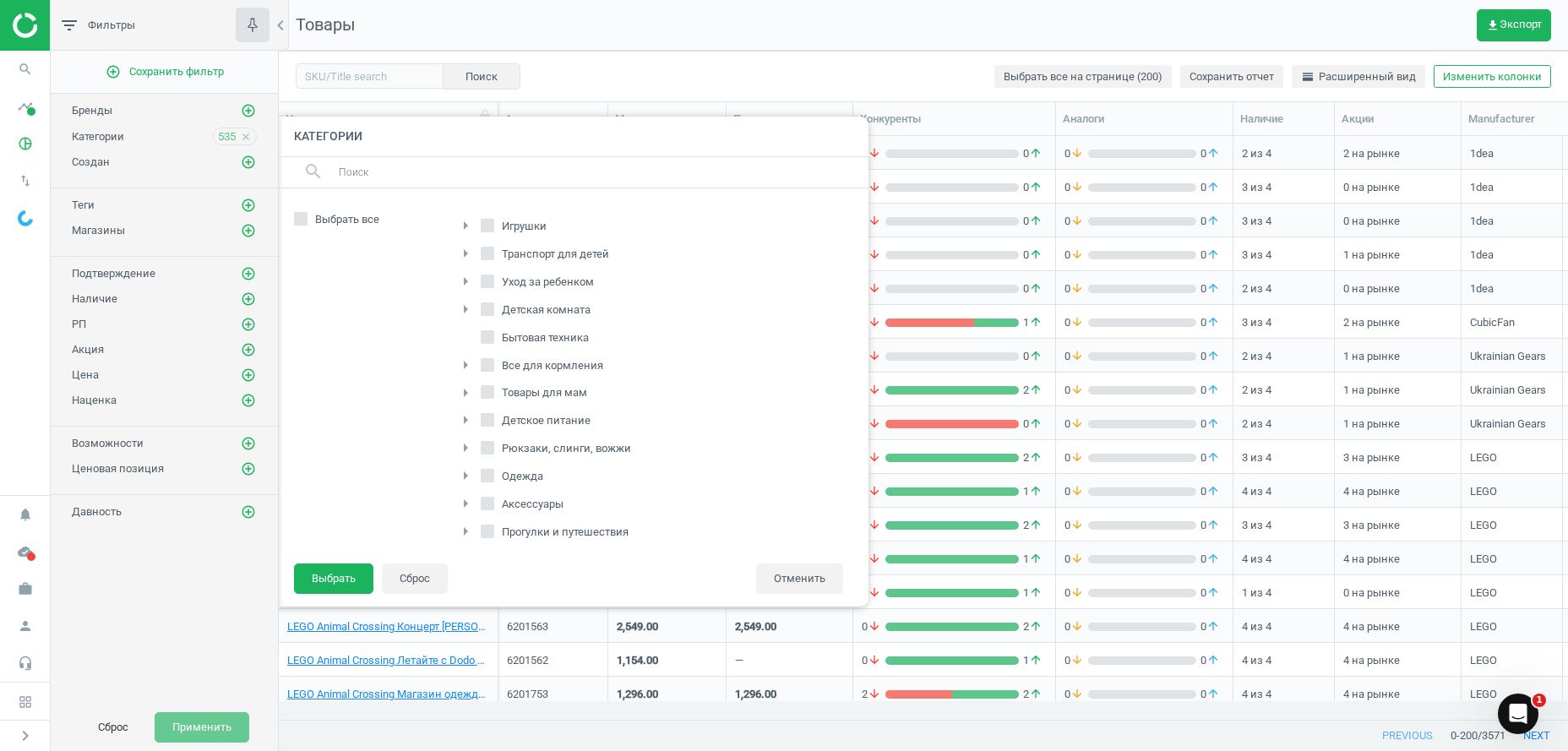
click at [482, 400] on span at bounding box center [487, 395] width 14 height 13
click at [482, 398] on input "Товары для мам" at bounding box center [487, 392] width 11 height 11
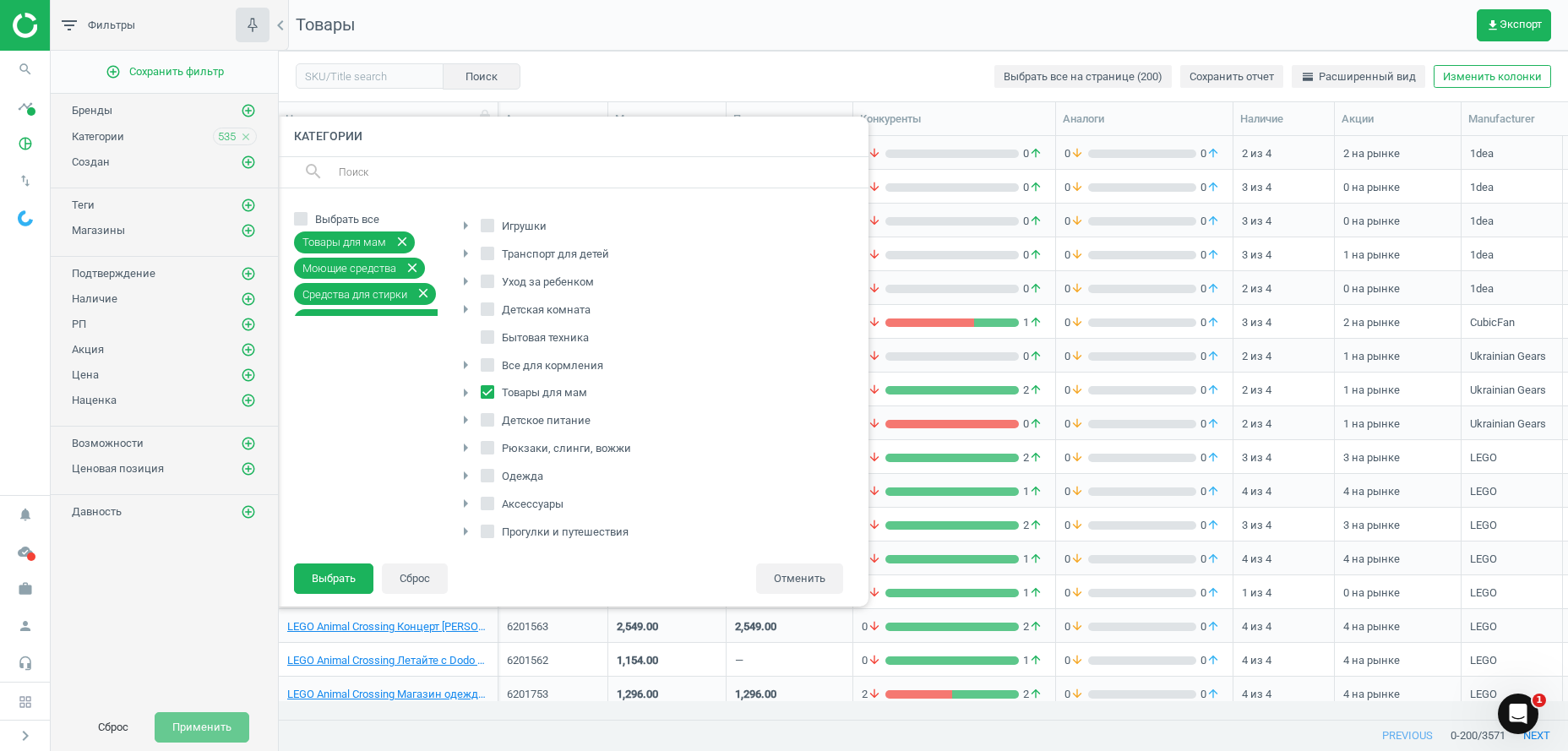
click at [482, 400] on span at bounding box center [487, 395] width 14 height 13
click at [482, 398] on input "Товары для мам" at bounding box center [487, 392] width 11 height 11
checkbox input "false"
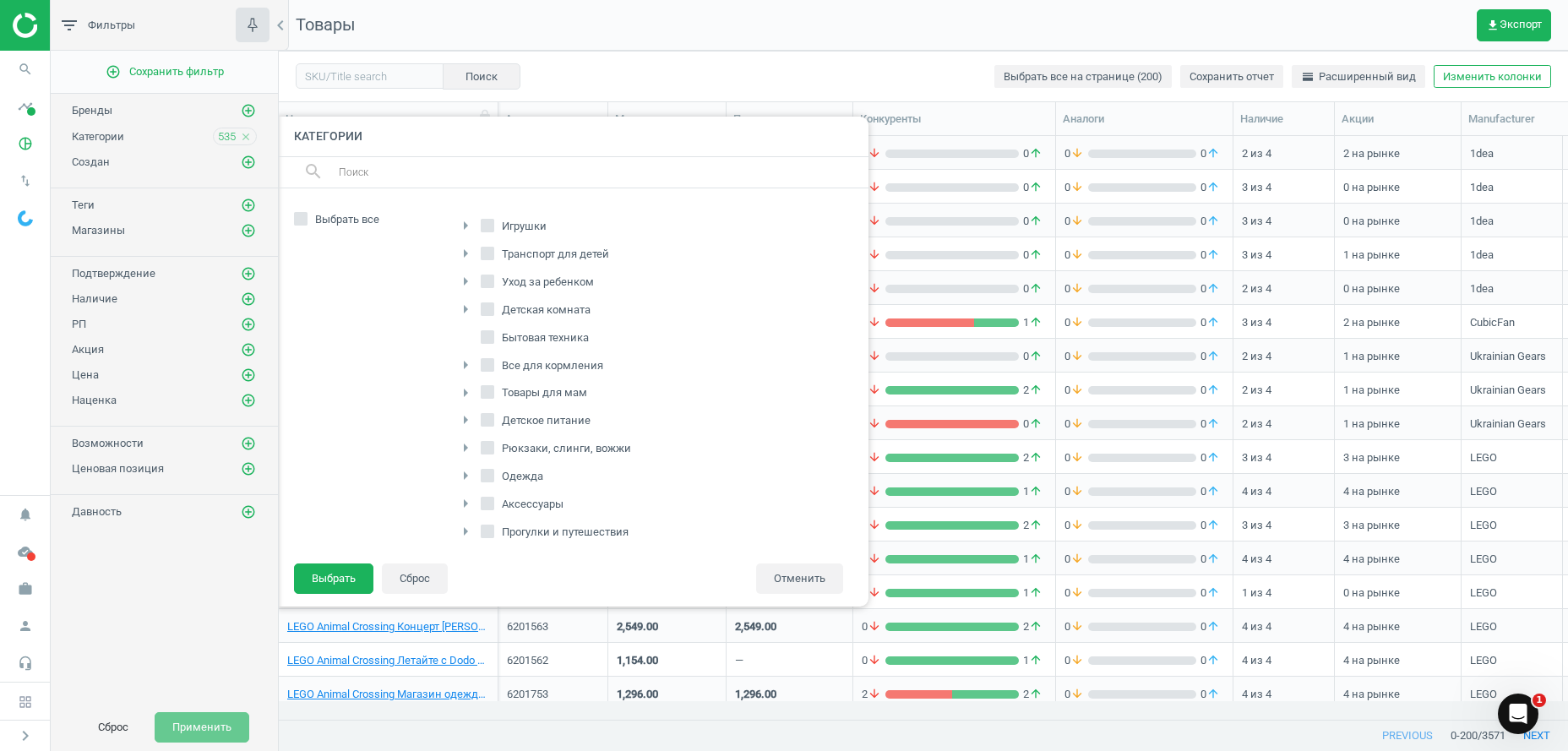
click at [468, 392] on icon "arrow_right" at bounding box center [466, 393] width 20 height 20
click at [1026, 289] on div at bounding box center [1063, 375] width 1568 height 751
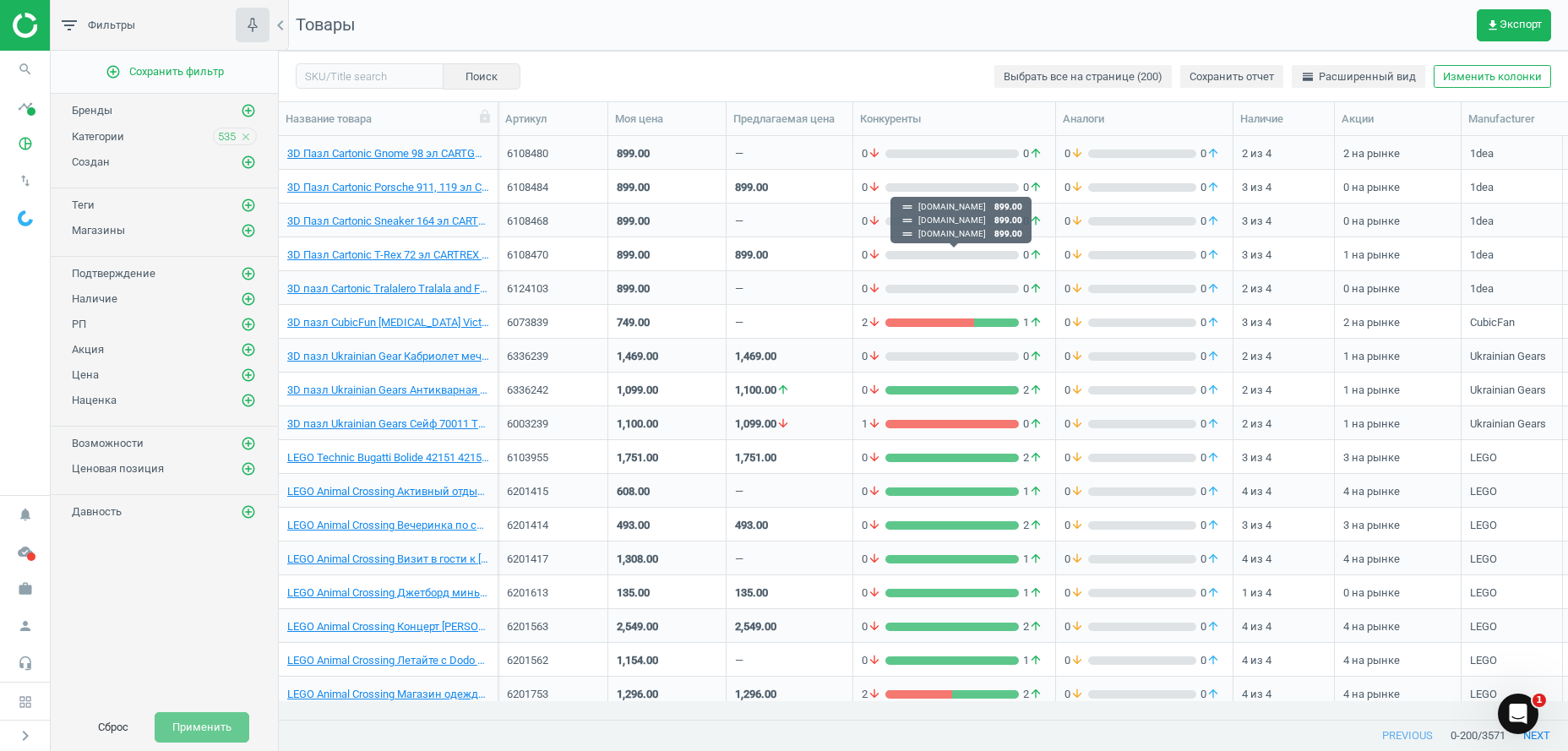
click at [930, 257] on div "grid" at bounding box center [951, 255] width 133 height 8
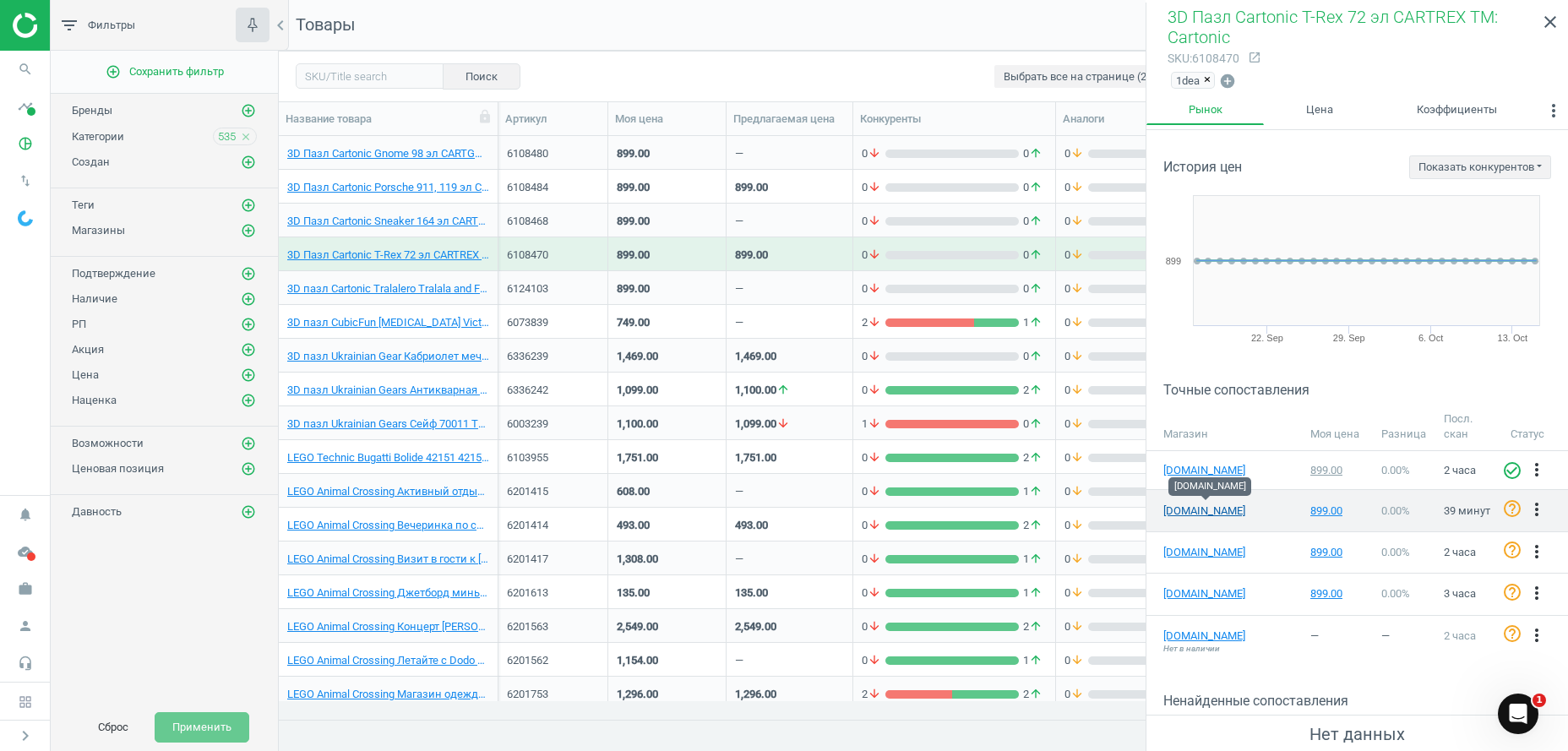
click at [1220, 506] on link "[DOMAIN_NAME]" at bounding box center [1206, 511] width 85 height 15
